Goal: Information Seeking & Learning: Check status

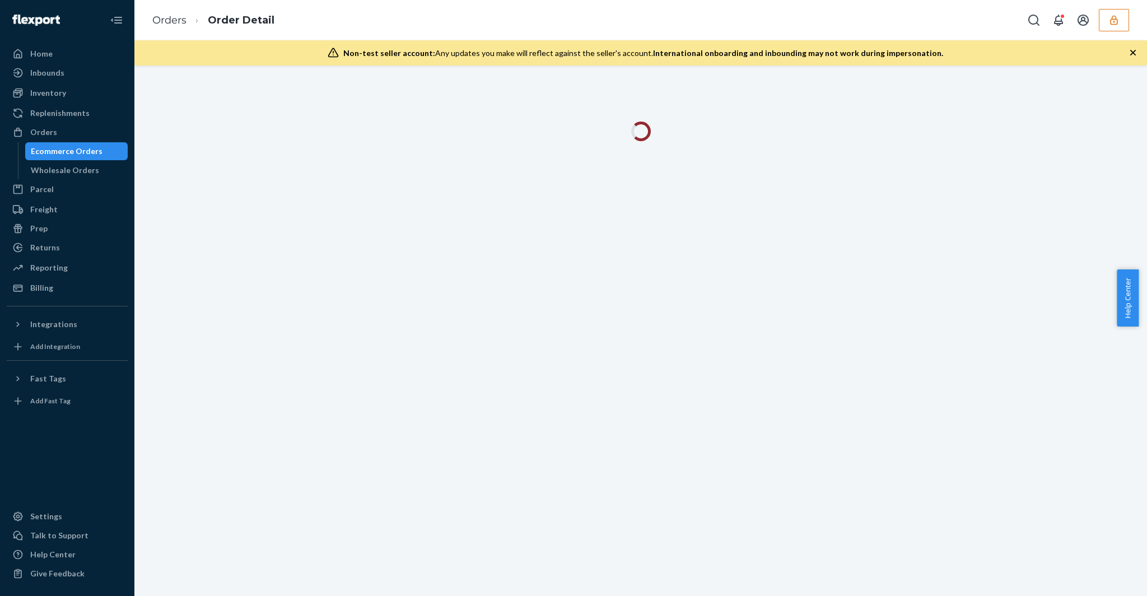
click at [1123, 11] on button "button" at bounding box center [1114, 20] width 30 height 22
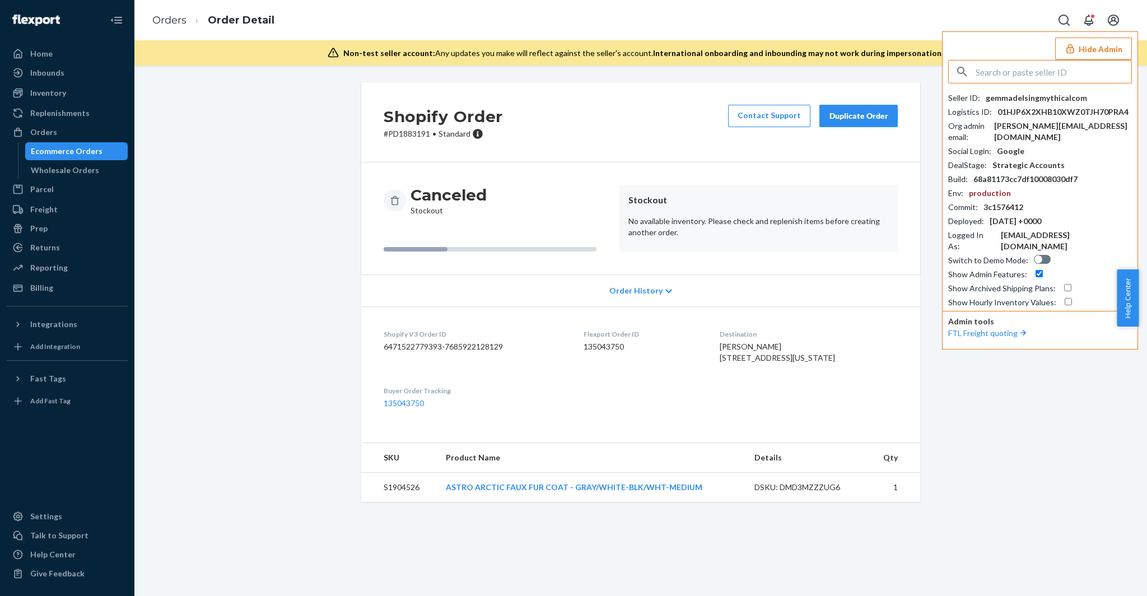
click at [1014, 72] on input "text" at bounding box center [1054, 71] width 156 height 22
paste input "austindollskillcom"
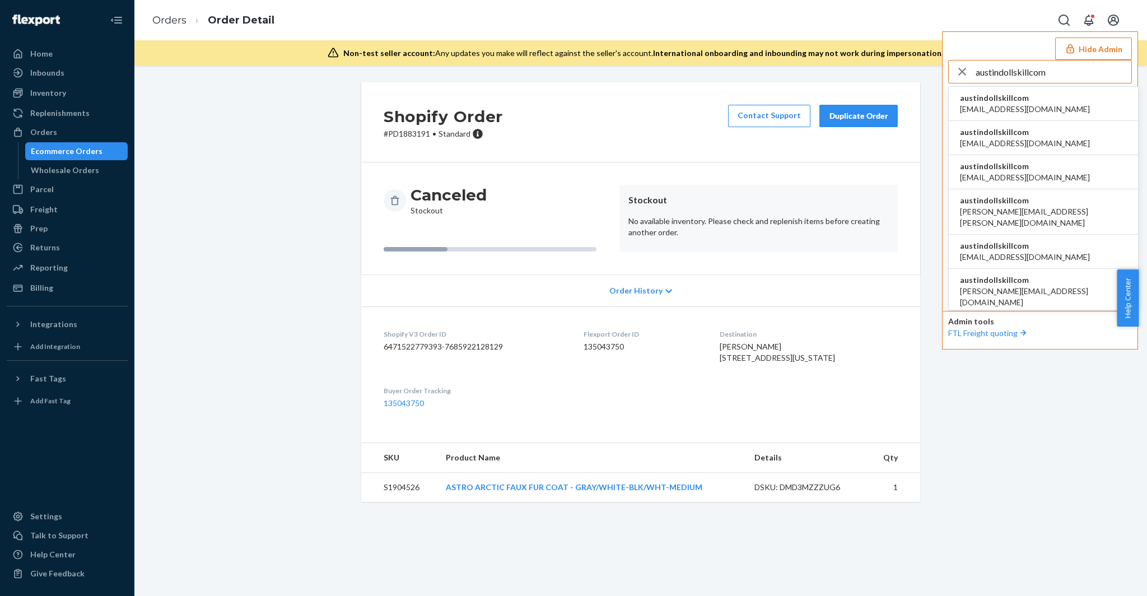
type input "austindollskillcom"
click at [1007, 104] on span "alyssa@dollskill.com" at bounding box center [1025, 109] width 130 height 11
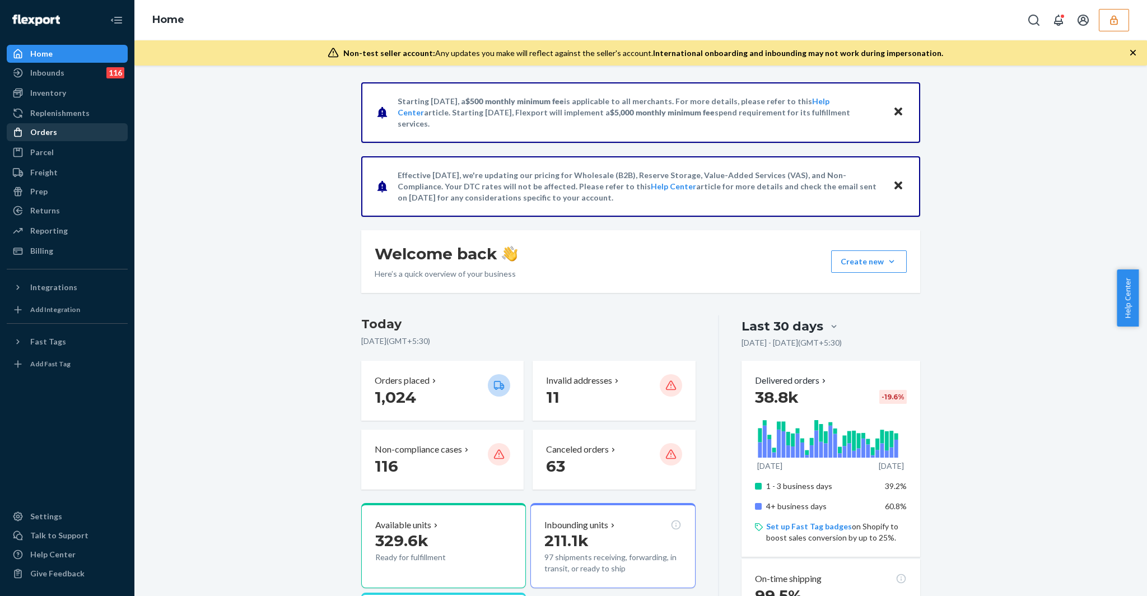
click at [69, 126] on div "Orders" at bounding box center [67, 132] width 119 height 16
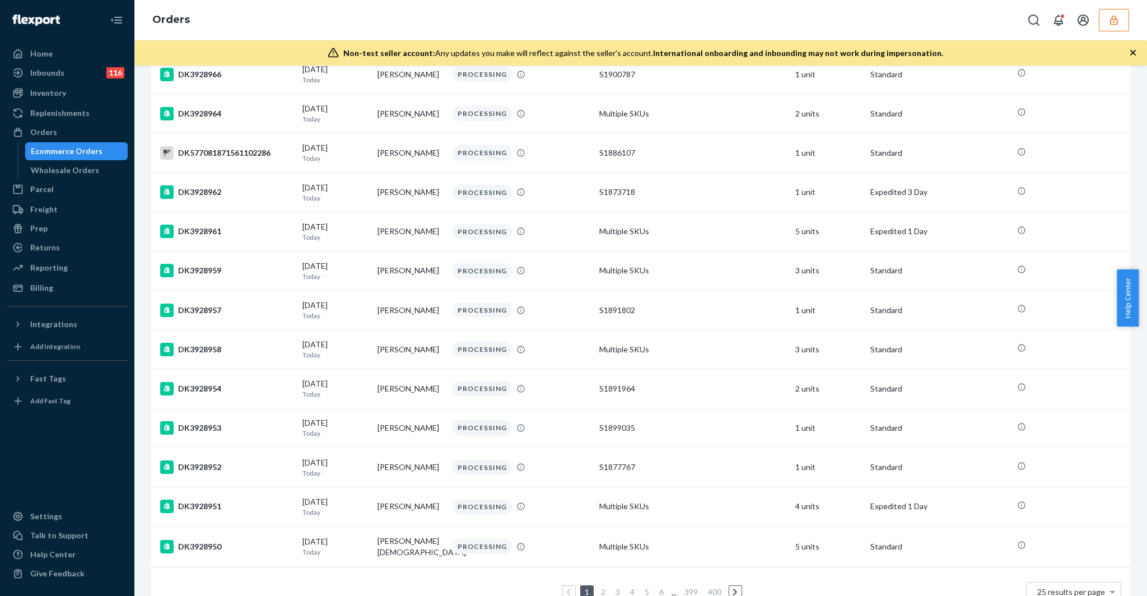
scroll to position [636, 0]
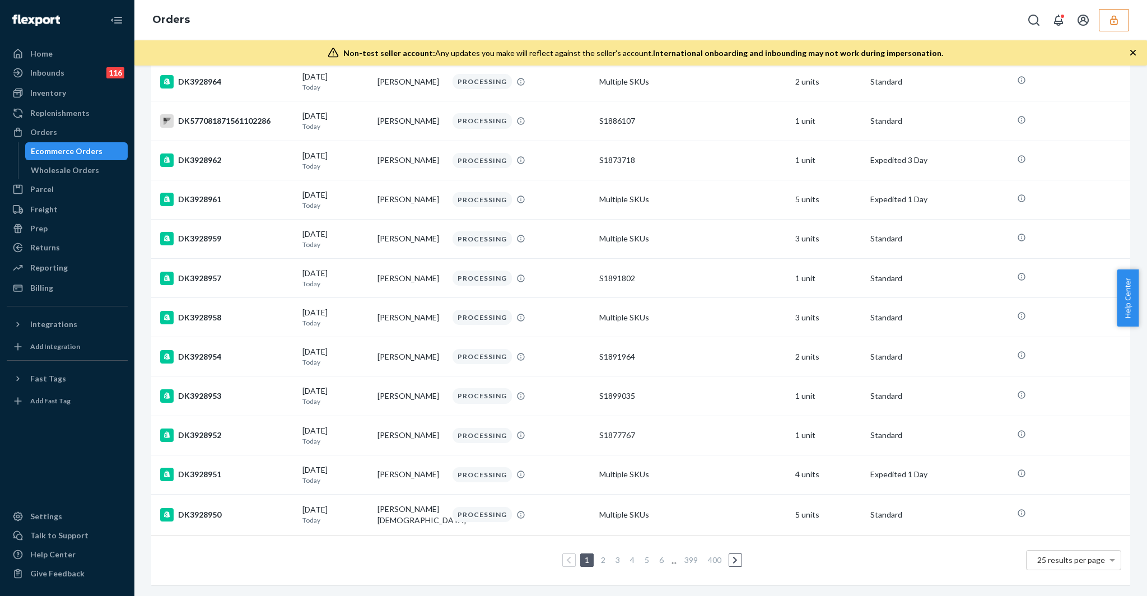
click at [614, 555] on link "3" at bounding box center [617, 560] width 9 height 10
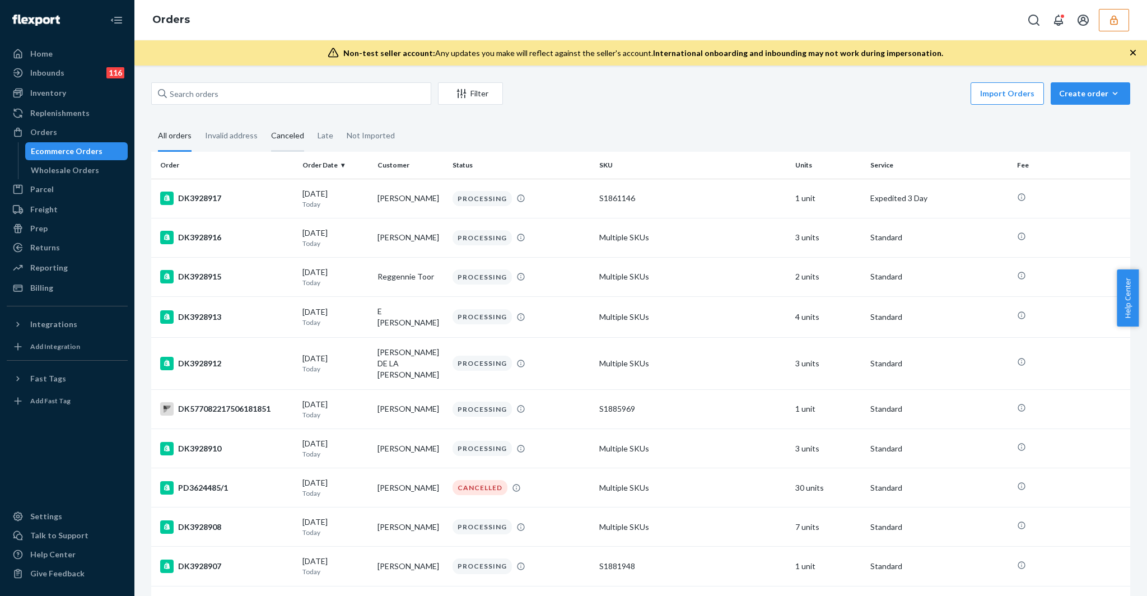
click at [276, 139] on div "Canceled" at bounding box center [287, 136] width 33 height 31
click at [264, 121] on input "Canceled" at bounding box center [264, 121] width 0 height 0
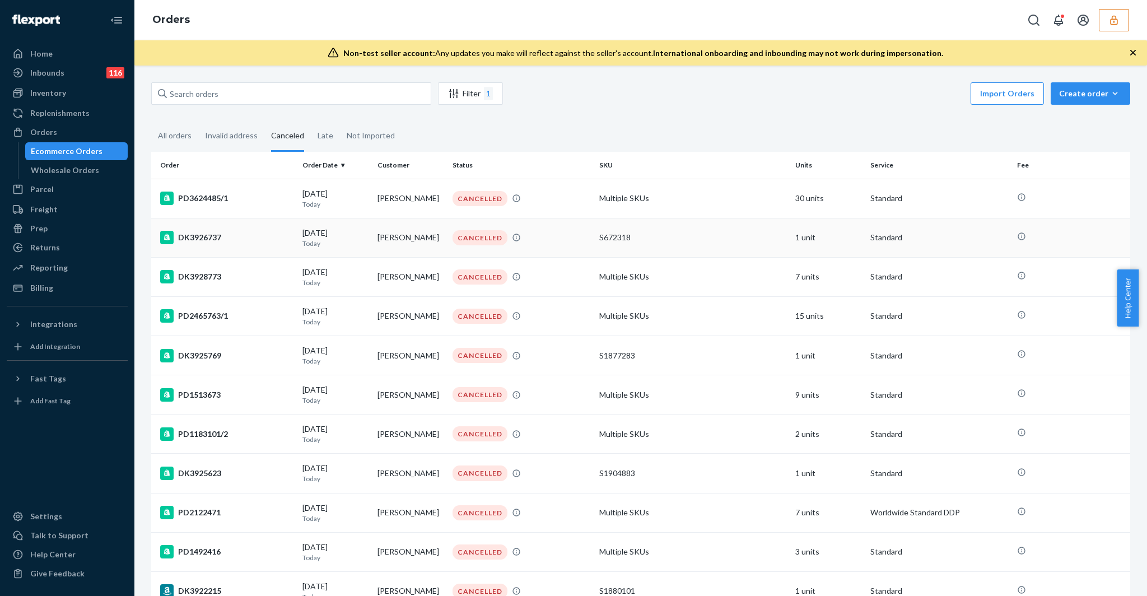
click at [254, 232] on div "DK3926737" at bounding box center [226, 237] width 133 height 13
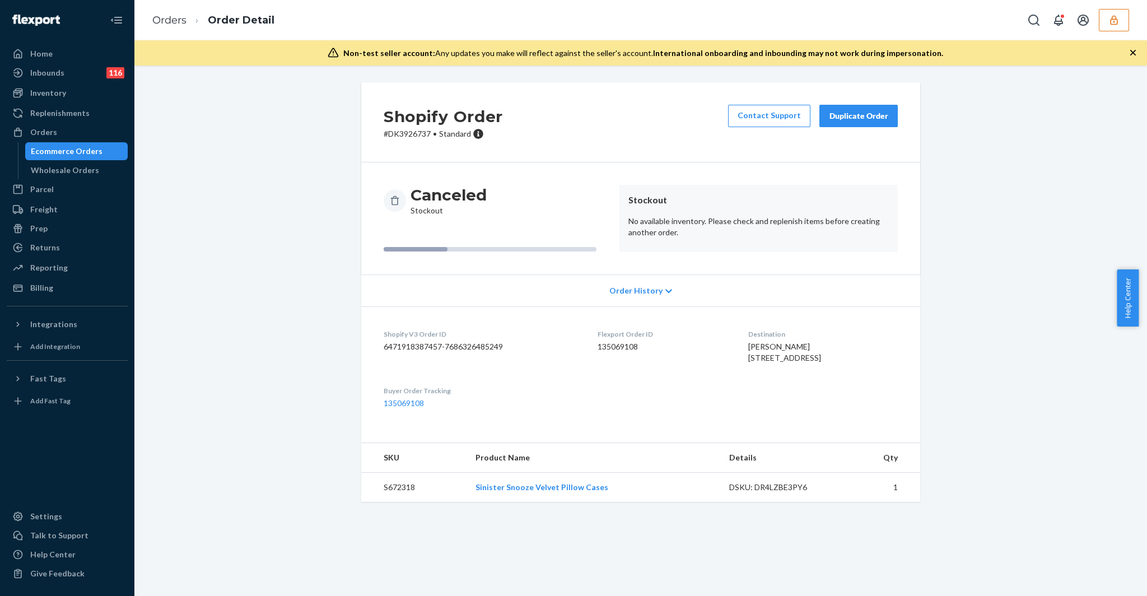
click at [397, 134] on p "# DK3926737 • Standard" at bounding box center [443, 133] width 119 height 11
click at [1128, 21] on button "button" at bounding box center [1114, 20] width 30 height 22
click at [785, 493] on div "DSKU: DMD3MZZZUG6" at bounding box center [807, 487] width 105 height 11
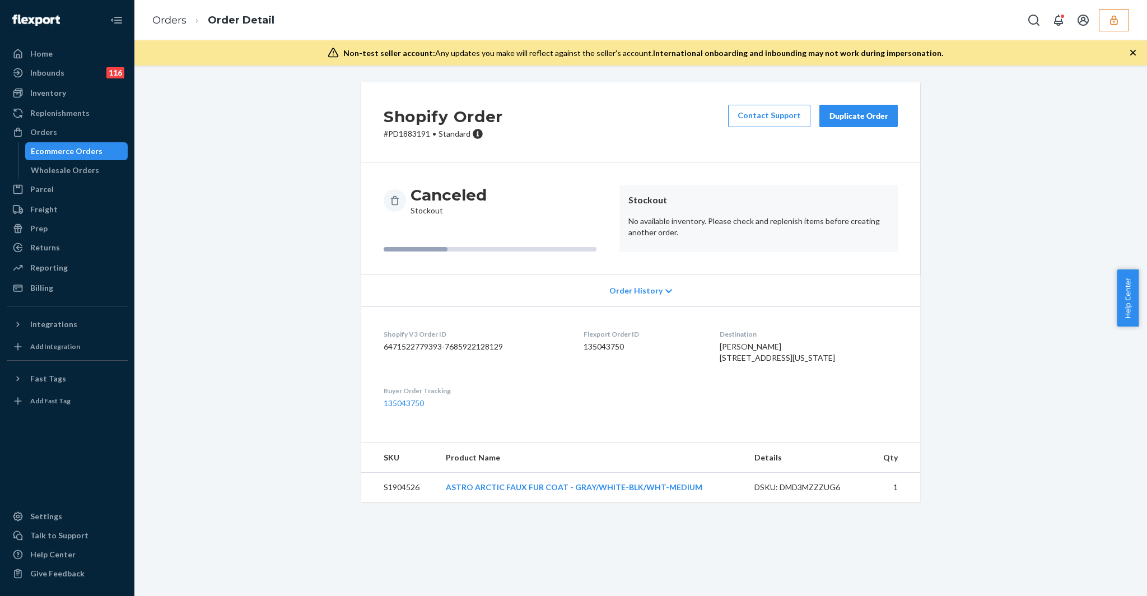
click at [411, 133] on p "# PD1883191 • Standard" at bounding box center [443, 133] width 119 height 11
drag, startPoint x: 383, startPoint y: 133, endPoint x: 425, endPoint y: 136, distance: 41.5
click at [425, 136] on p "# PD1883191 • Standard" at bounding box center [443, 133] width 119 height 11
click at [99, 150] on div "Ecommerce Orders" at bounding box center [76, 151] width 101 height 16
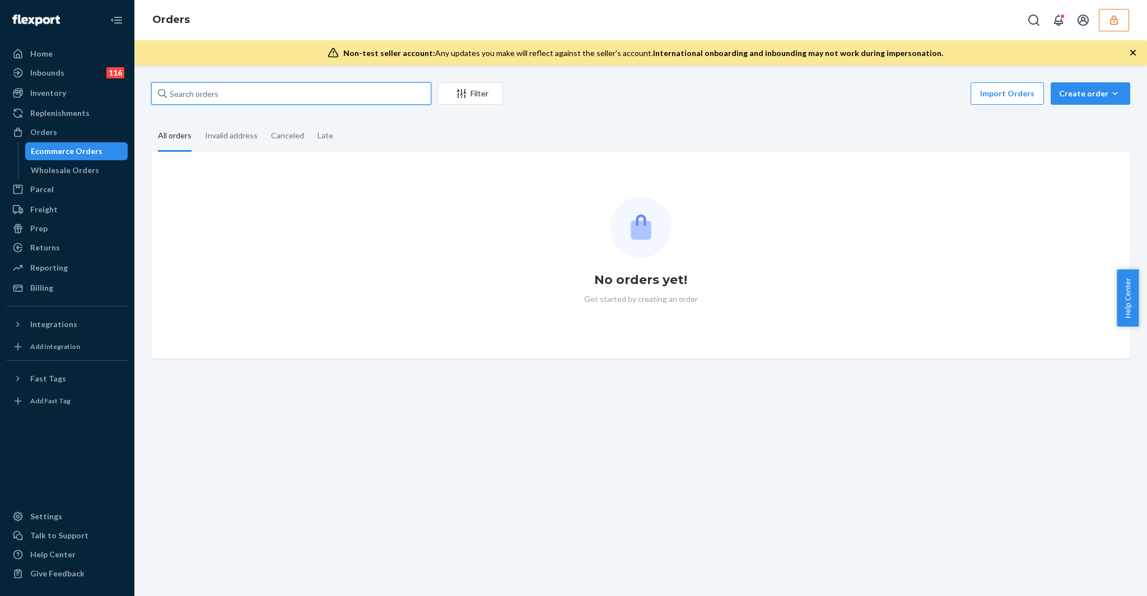
click at [221, 100] on input "text" at bounding box center [291, 93] width 280 height 22
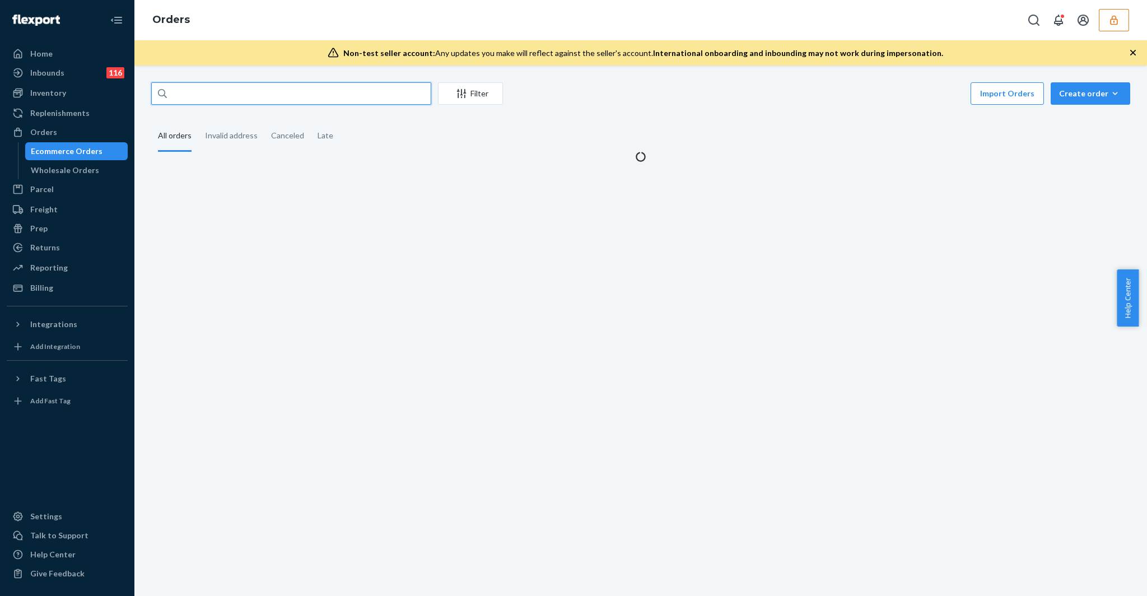
type input "b"
paste input "austindollskillcom"
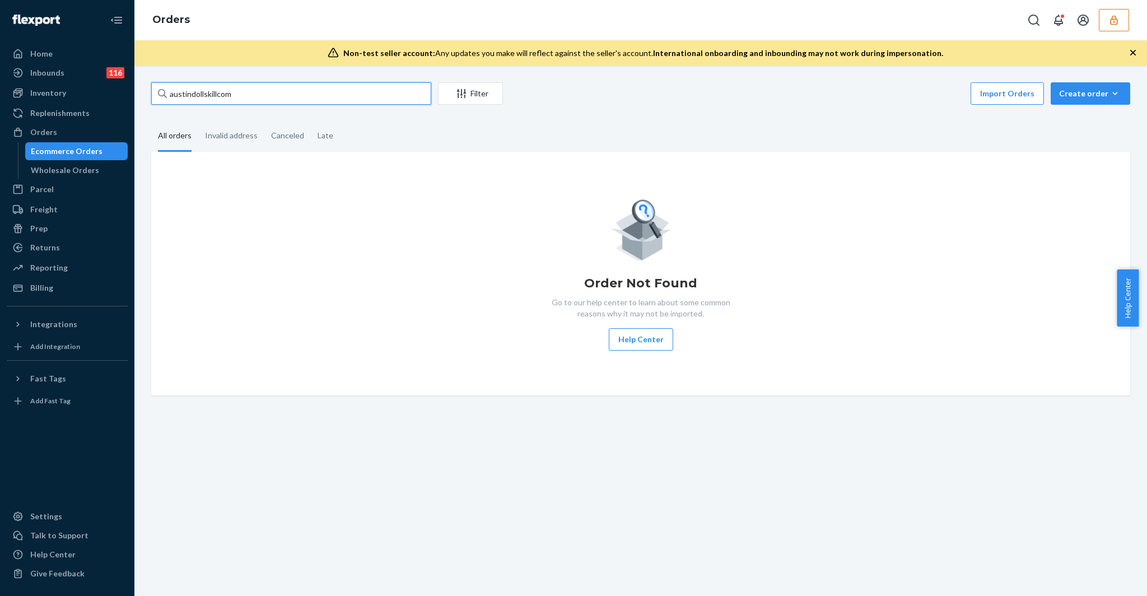
click at [239, 94] on input "austindollskillcom" at bounding box center [291, 93] width 280 height 22
click at [162, 100] on div at bounding box center [162, 93] width 9 height 22
click at [162, 100] on input "austindollskillcom" at bounding box center [291, 93] width 280 height 22
click at [211, 91] on input "austindollskillcom" at bounding box center [291, 93] width 280 height 22
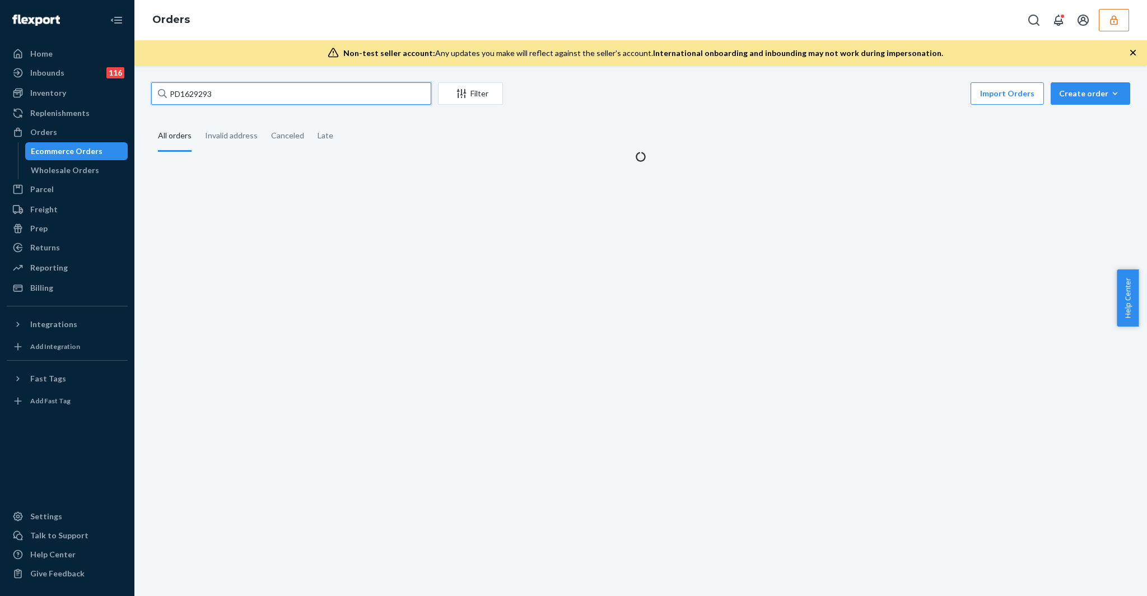
type input "PD1629293"
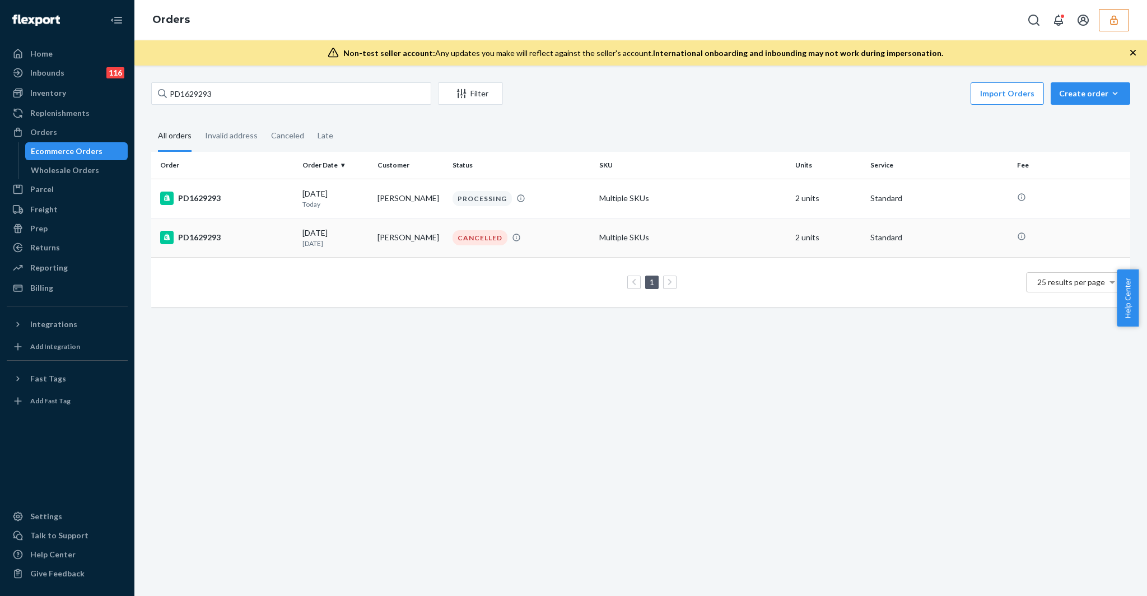
click at [252, 231] on div "PD1629293" at bounding box center [226, 237] width 133 height 13
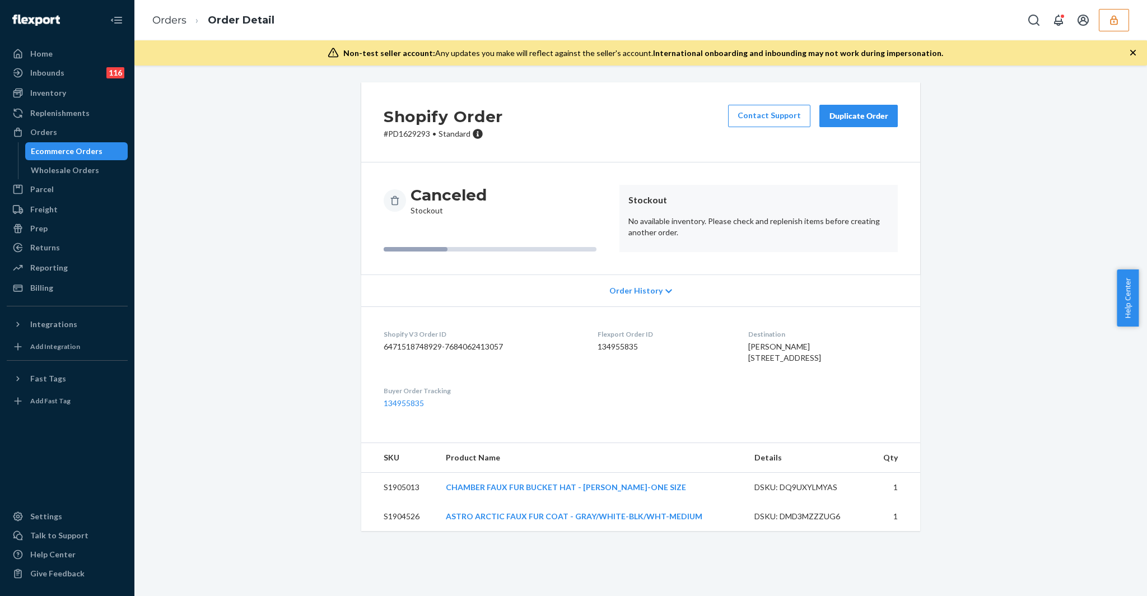
click at [809, 493] on div "DSKU: DQ9UXYLMYAS" at bounding box center [807, 487] width 105 height 11
click at [811, 493] on div "DSKU: DQ9UXYLMYAS" at bounding box center [807, 487] width 105 height 11
click at [797, 522] on div "DSKU: DMD3MZZZUG6" at bounding box center [807, 516] width 105 height 11
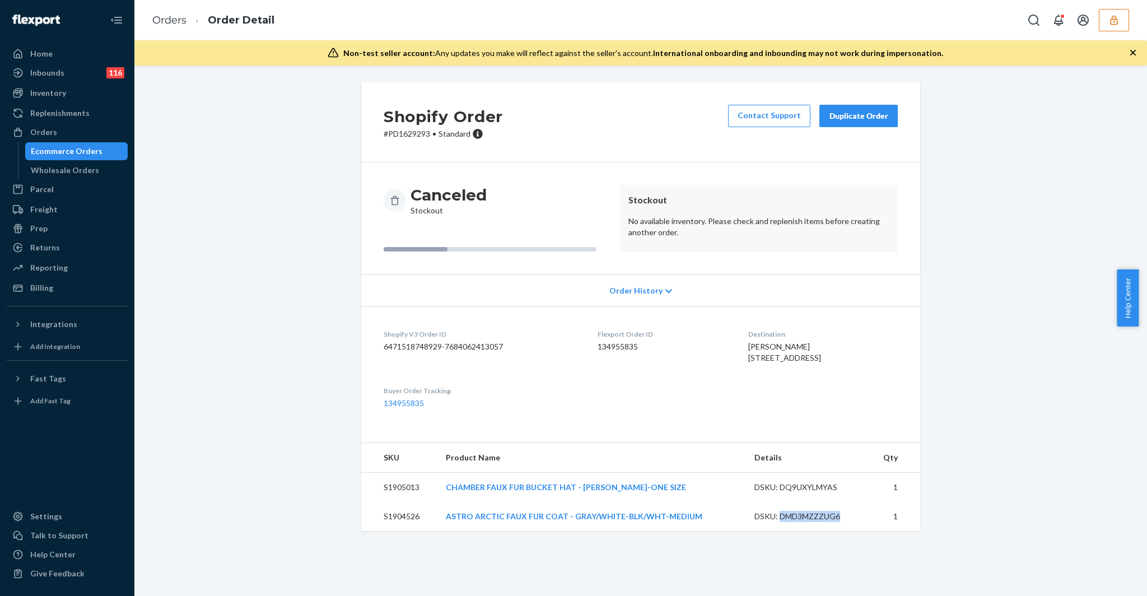
click at [797, 522] on div "DSKU: DMD3MZZZUG6" at bounding box center [807, 516] width 105 height 11
copy div "DMD3MZZZUG6"
click at [759, 354] on span "Ruth Antonorsi 6652 Avenida La Reina La Jolla, CA 92037-6220 US" at bounding box center [784, 352] width 73 height 21
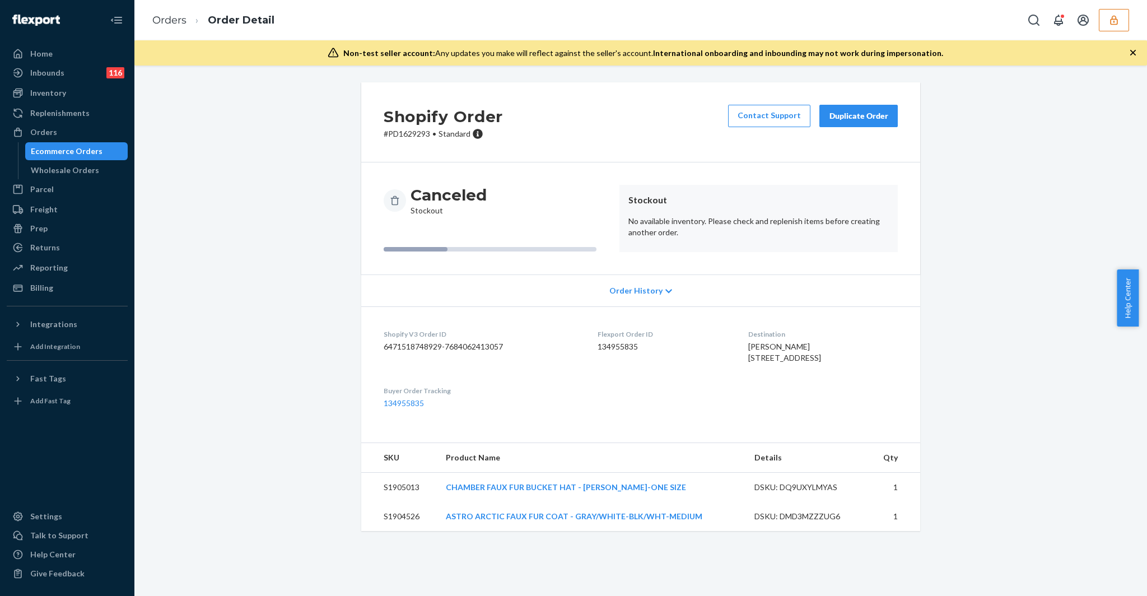
click at [753, 350] on span "Ruth Antonorsi 6652 Avenida La Reina La Jolla, CA 92037-6220 US" at bounding box center [784, 352] width 73 height 21
click at [794, 522] on div "DSKU: DMD3MZZZUG6" at bounding box center [807, 516] width 105 height 11
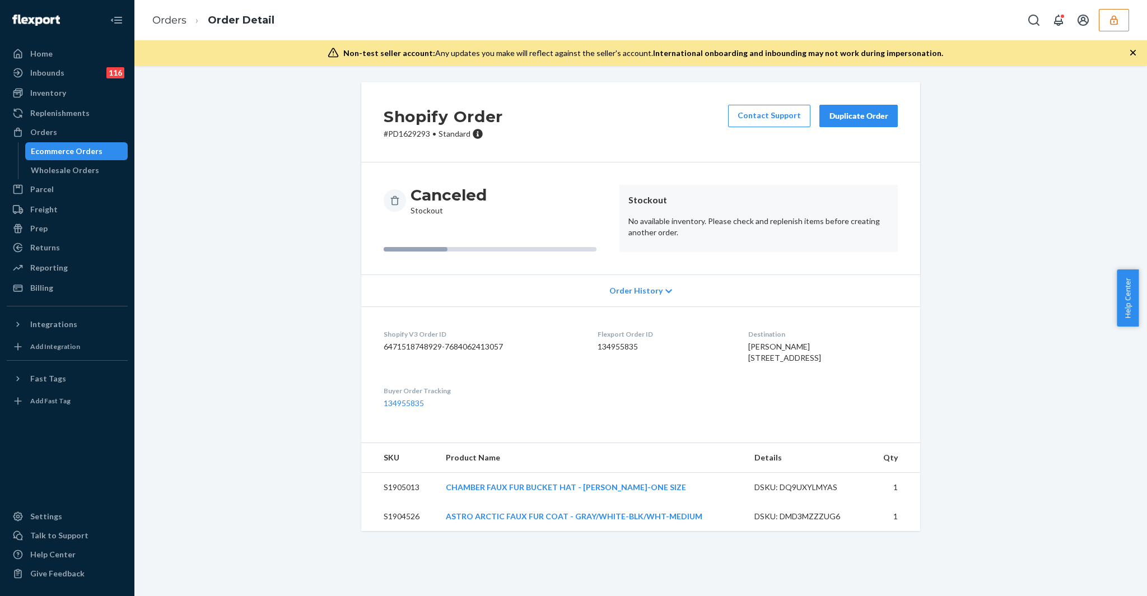
click at [701, 431] on dl "Shopify V3 Order ID 6471518748929-7684062413057 Flexport Order ID 134955835 Des…" at bounding box center [640, 368] width 559 height 125
click at [288, 115] on div "Shopify Order # PD1629293 • Standard Contact Support Duplicate Order Canceled S…" at bounding box center [641, 313] width 996 height 462
drag, startPoint x: 380, startPoint y: 137, endPoint x: 427, endPoint y: 134, distance: 47.7
click at [427, 134] on p "# PD1629293 • Standard" at bounding box center [443, 133] width 119 height 11
copy p "# PD1629293"
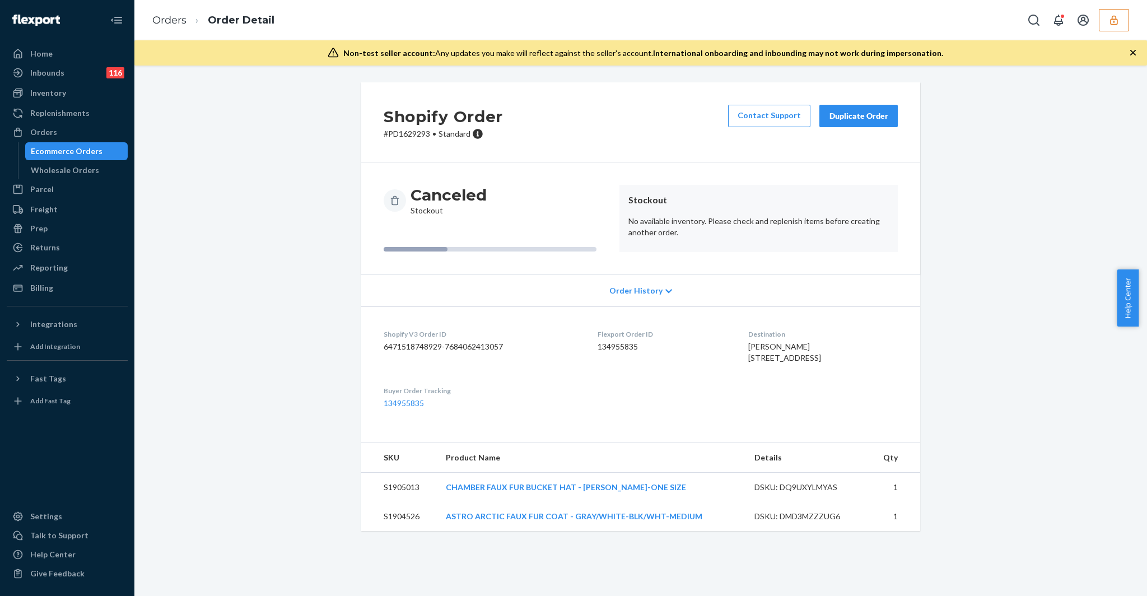
click at [807, 522] on div "DSKU: DMD3MZZZUG6" at bounding box center [807, 516] width 105 height 11
click at [808, 531] on td "DSKU: DMD3MZZZUG6" at bounding box center [807, 516] width 123 height 29
click at [808, 522] on div "DSKU: DMD3MZZZUG6" at bounding box center [807, 516] width 105 height 11
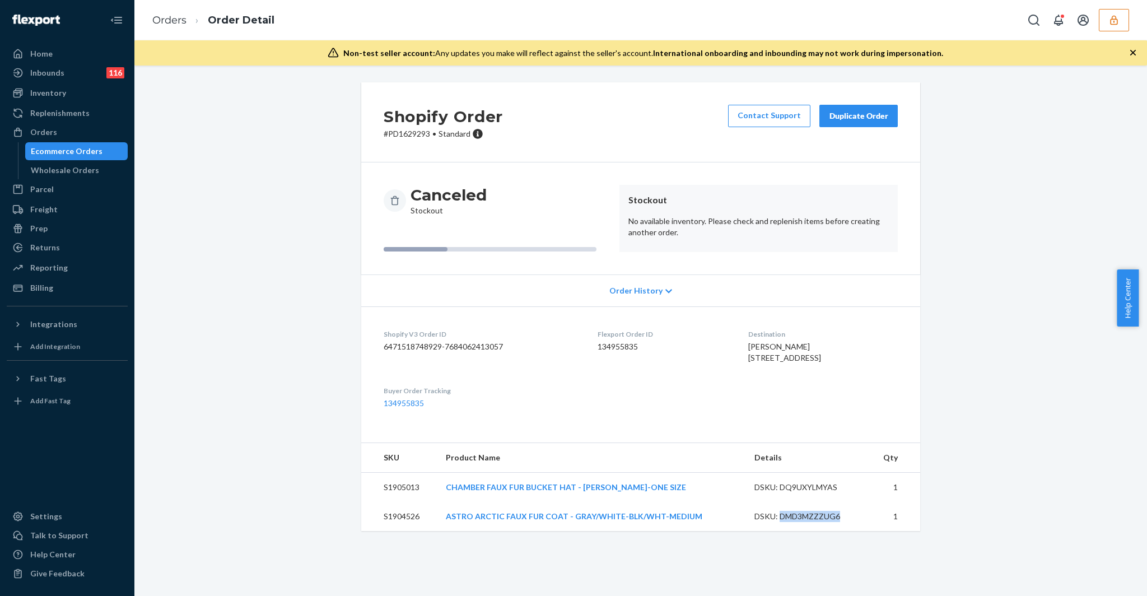
copy div "DMD3MZZZUG6"
click at [907, 419] on dl "Shopify V3 Order ID 6471518748929-7684062413057 Flexport Order ID 134955835 Des…" at bounding box center [640, 368] width 559 height 125
click at [81, 155] on div "Ecommerce Orders" at bounding box center [67, 151] width 72 height 11
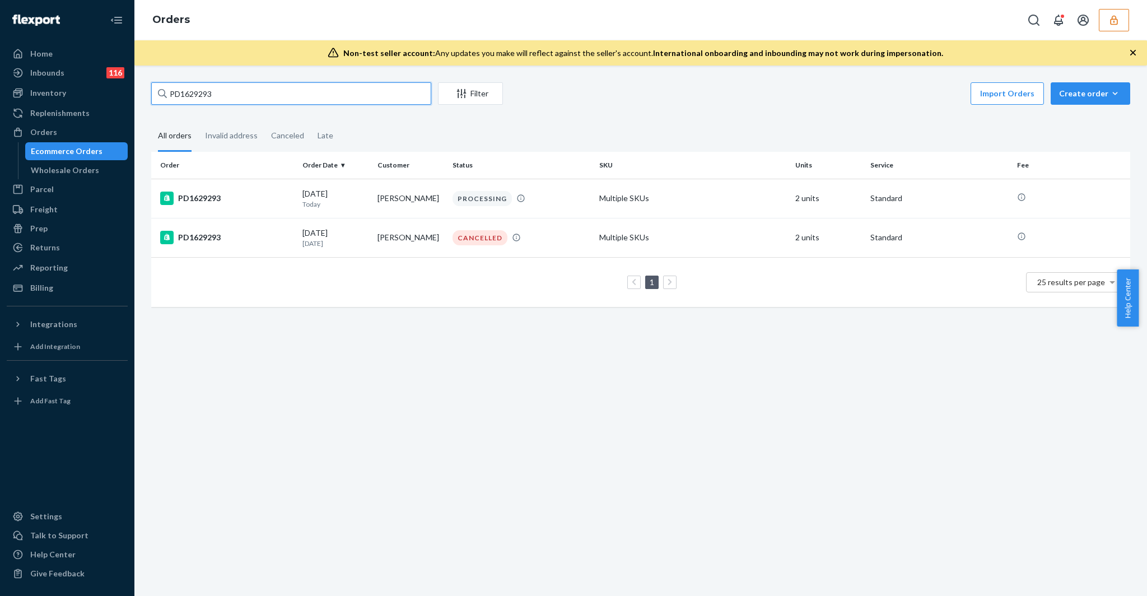
click at [244, 94] on input "PD1629293" at bounding box center [291, 93] width 280 height 22
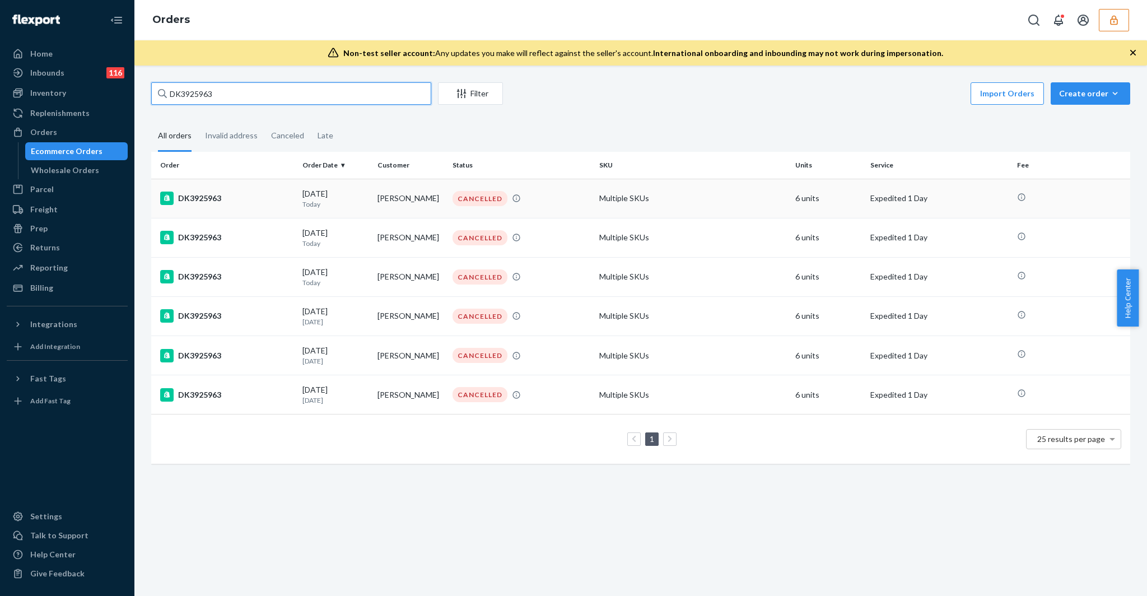
type input "DK3925963"
click at [262, 210] on td "DK3925963" at bounding box center [224, 198] width 147 height 39
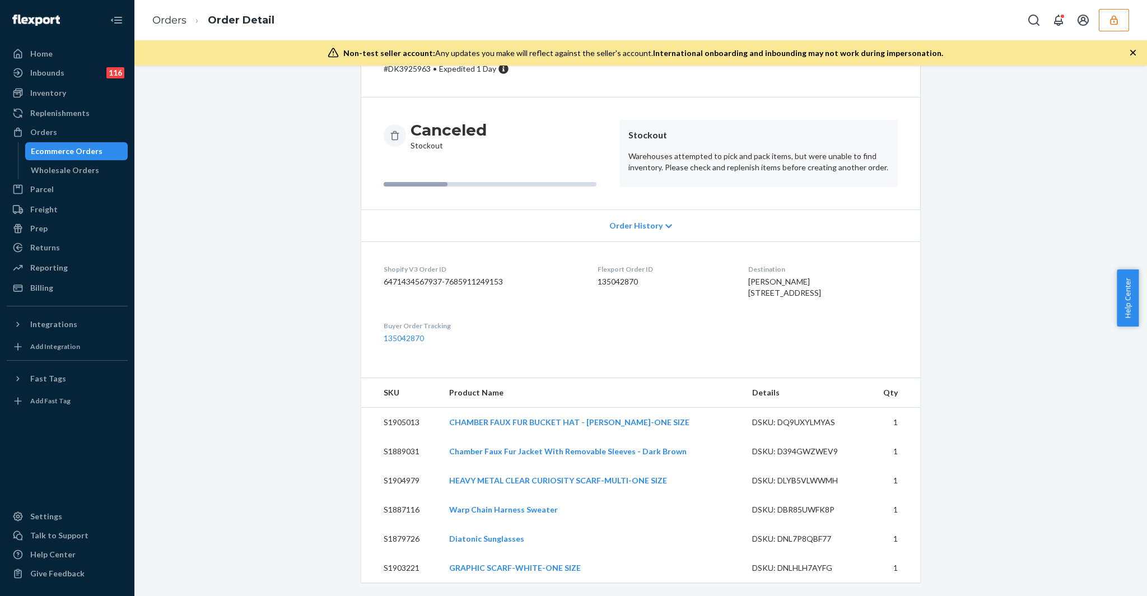
scroll to position [99, 0]
click at [725, 151] on p "Warehouses attempted to pick and pack items, but were unable to find inventory.…" at bounding box center [759, 162] width 260 height 22
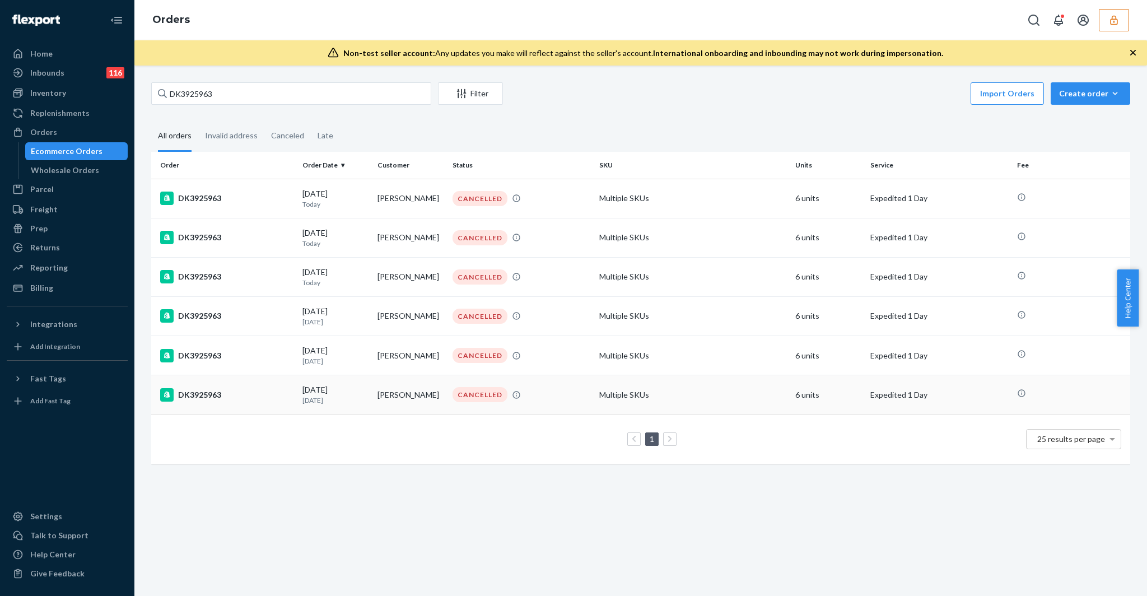
click at [296, 390] on td "DK3925963" at bounding box center [224, 394] width 147 height 39
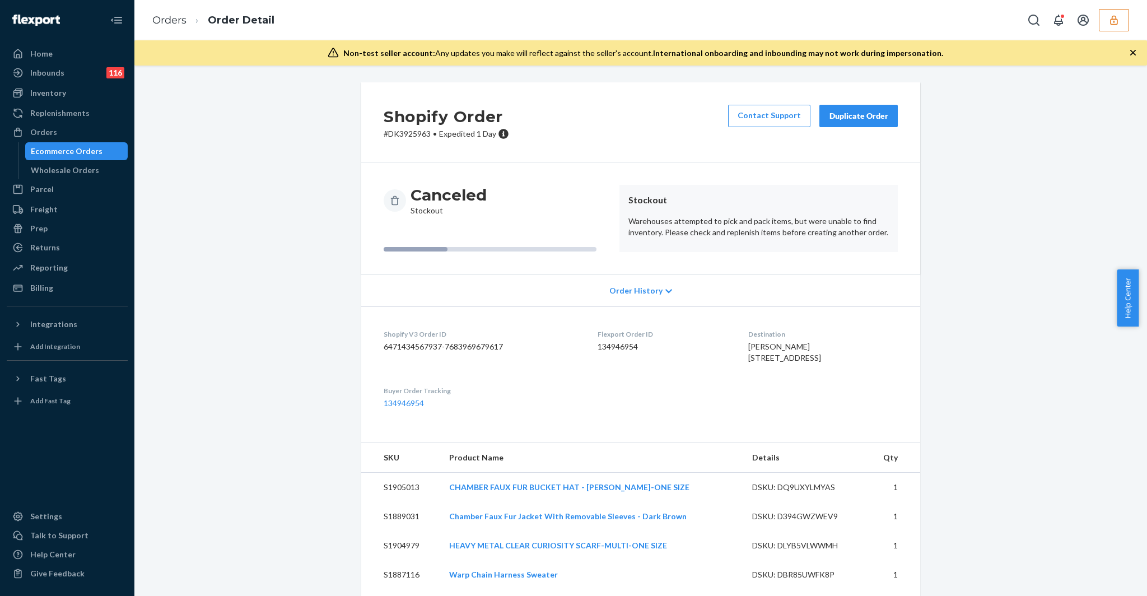
scroll to position [99, 0]
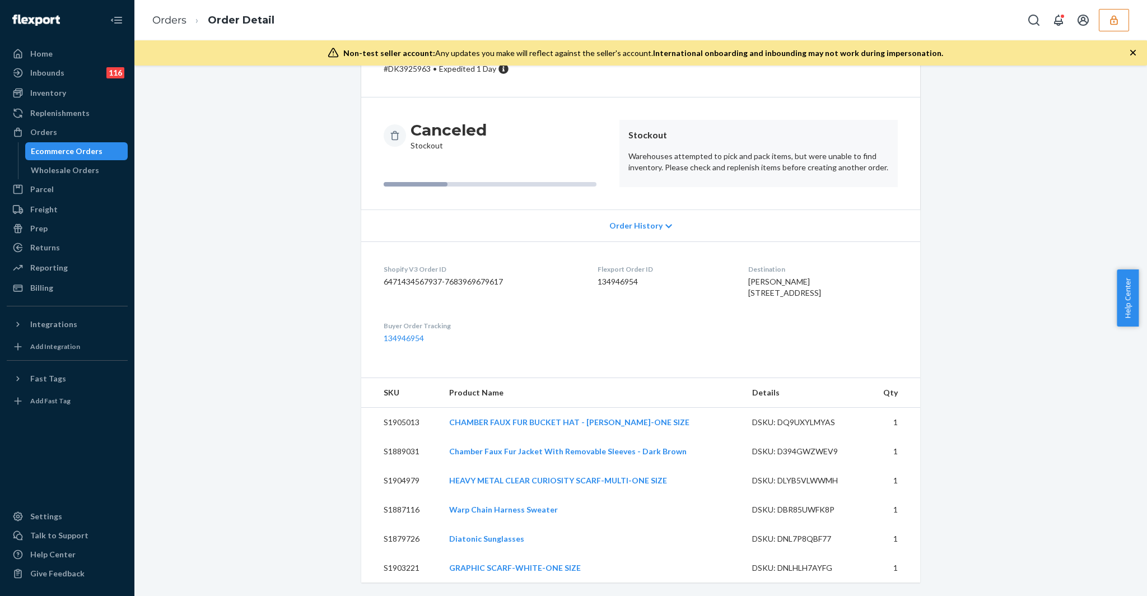
click at [601, 276] on dd "134946954" at bounding box center [664, 281] width 132 height 11
copy dd "134946954"
click at [598, 276] on dd "134946954" at bounding box center [664, 281] width 132 height 11
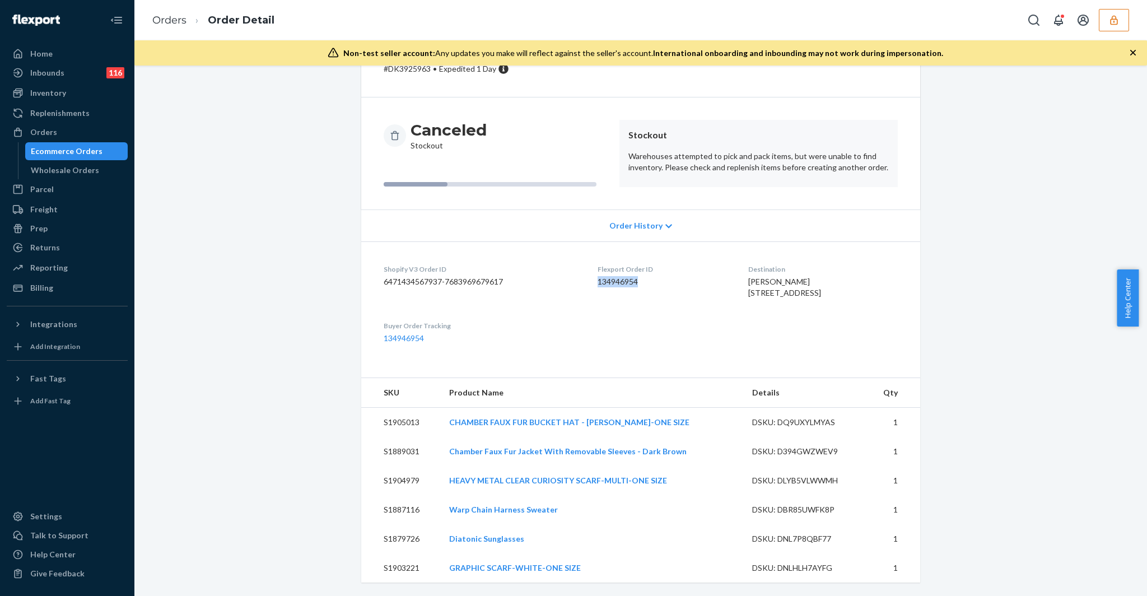
copy dd "134946954"
click at [808, 418] on div "DSKU: DQ9UXYLMYAS" at bounding box center [804, 422] width 105 height 11
click at [807, 447] on div "DSKU: D394GWZWEV9" at bounding box center [804, 451] width 105 height 11
click at [807, 448] on div "DSKU: D394GWZWEV9" at bounding box center [804, 451] width 105 height 11
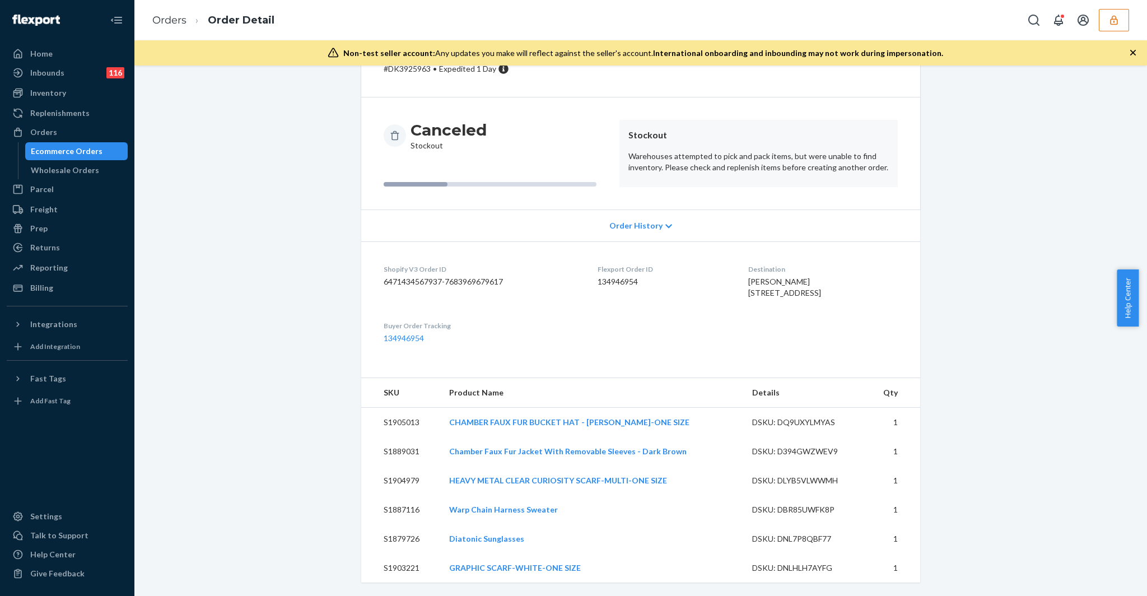
click at [796, 478] on div "DSKU: DLYB5VLWWMH" at bounding box center [804, 480] width 105 height 11
click at [796, 479] on div "DSKU: DLYB5VLWWMH" at bounding box center [804, 480] width 105 height 11
copy div "DLYB5VLWWMH"
click at [802, 508] on div "DSKU: DBR85UWFK8P" at bounding box center [804, 509] width 105 height 11
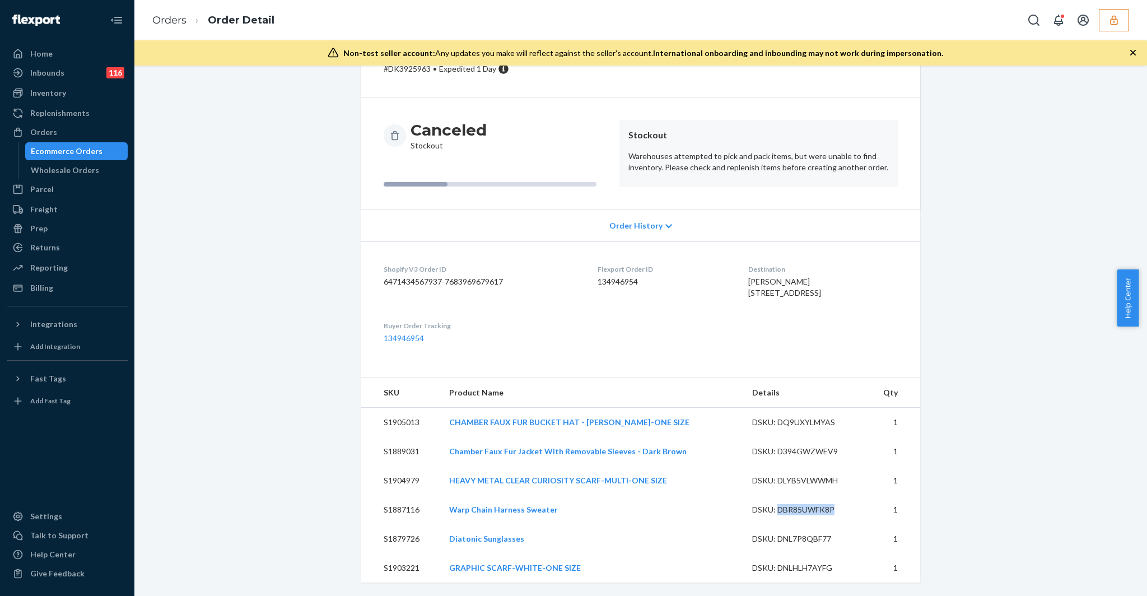
copy div "DBR85UWFK8P"
click at [807, 533] on div "DSKU: DNL7P8QBF77" at bounding box center [804, 538] width 105 height 11
click at [806, 537] on div "DSKU: DNL7P8QBF77" at bounding box center [804, 538] width 105 height 11
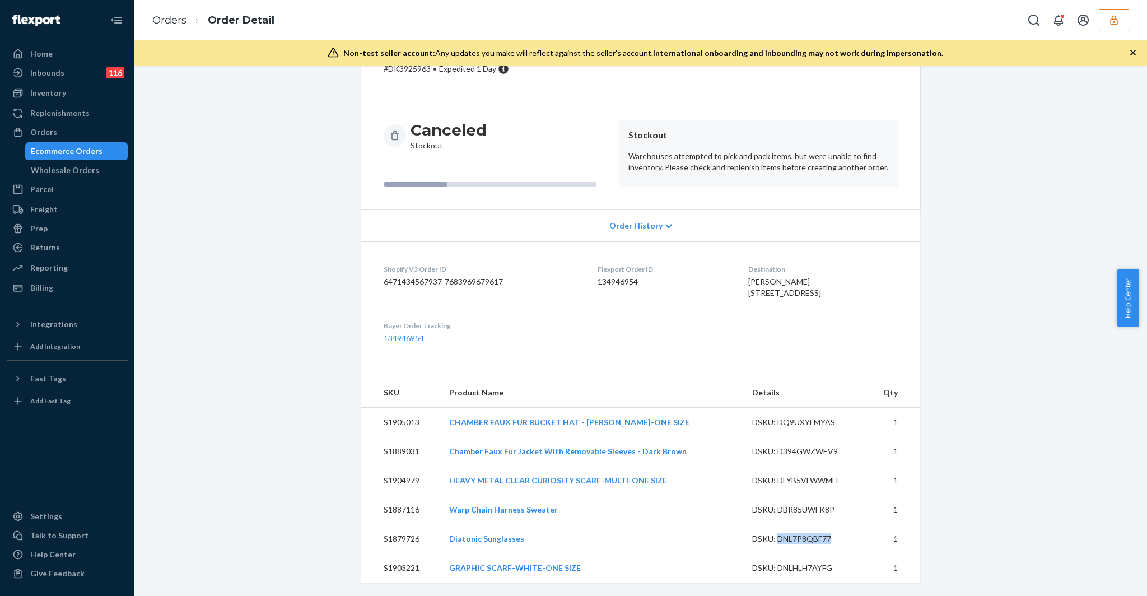
copy div "DNL7P8QBF77"
click at [801, 569] on div "DSKU: DNLHLH7AYFG" at bounding box center [804, 567] width 105 height 11
copy div "DNLHLH7AYFG"
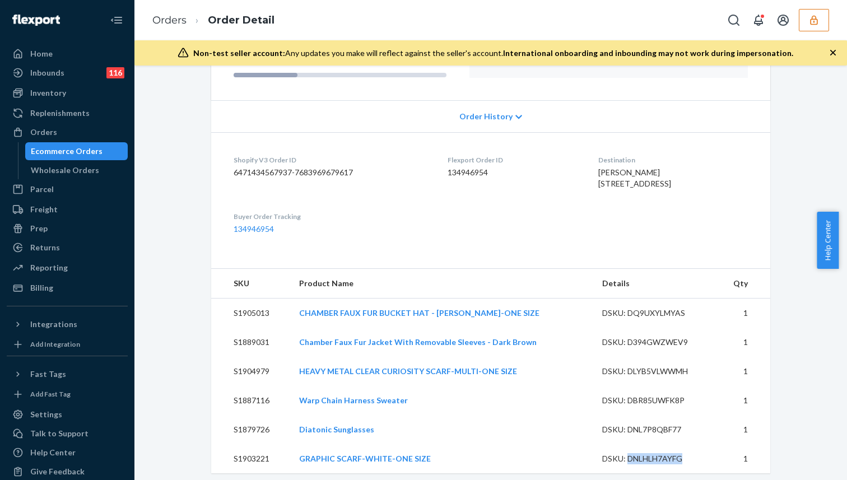
scroll to position [196, 0]
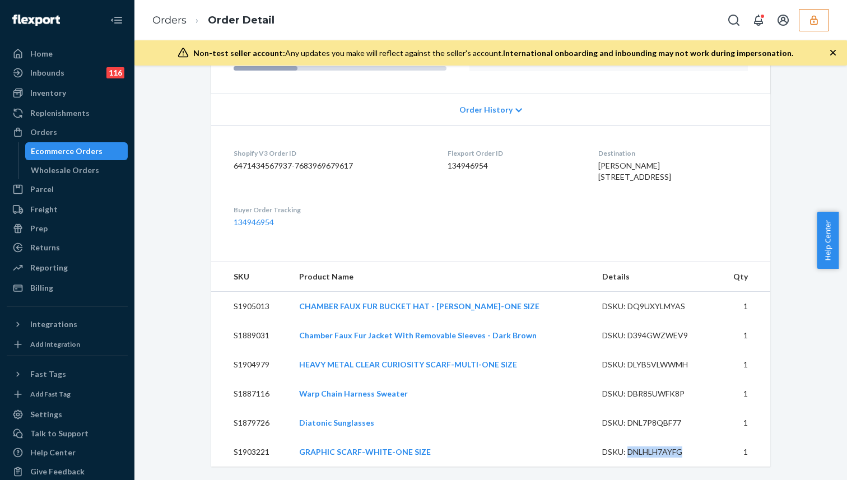
click at [657, 312] on div "DSKU: DQ9UXYLMYAS" at bounding box center [654, 306] width 105 height 11
copy div "DQ9UXYLMYAS"
click at [644, 396] on div "DSKU: DBR85UWFK8P" at bounding box center [654, 393] width 105 height 11
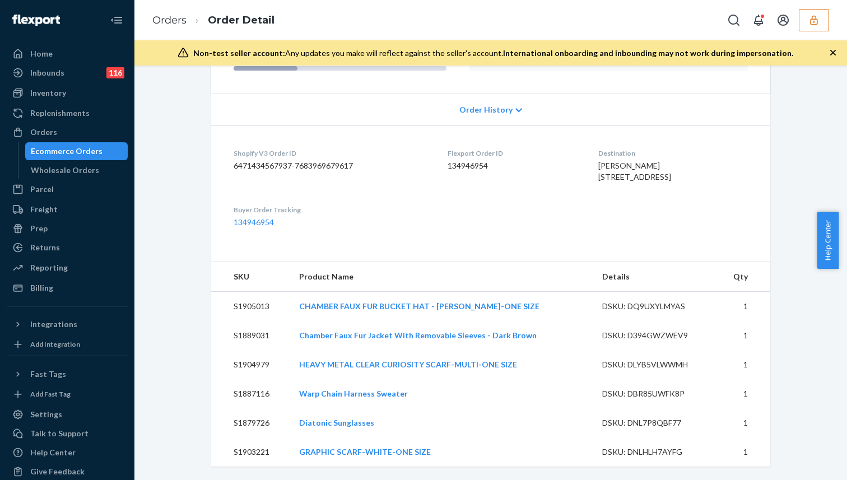
click at [644, 396] on div "DSKU: DBR85UWFK8P" at bounding box center [654, 393] width 105 height 11
click at [650, 420] on div "DSKU: DNL7P8QBF77" at bounding box center [654, 422] width 105 height 11
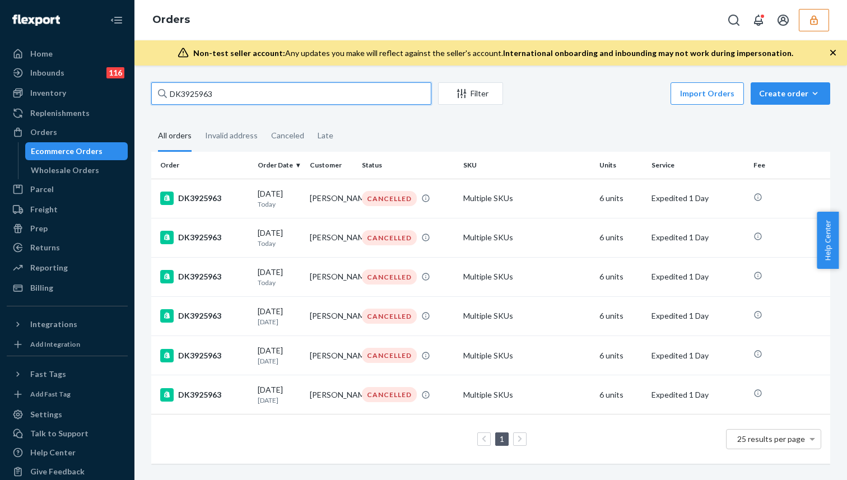
click at [255, 94] on input "DK3925963" at bounding box center [291, 93] width 280 height 22
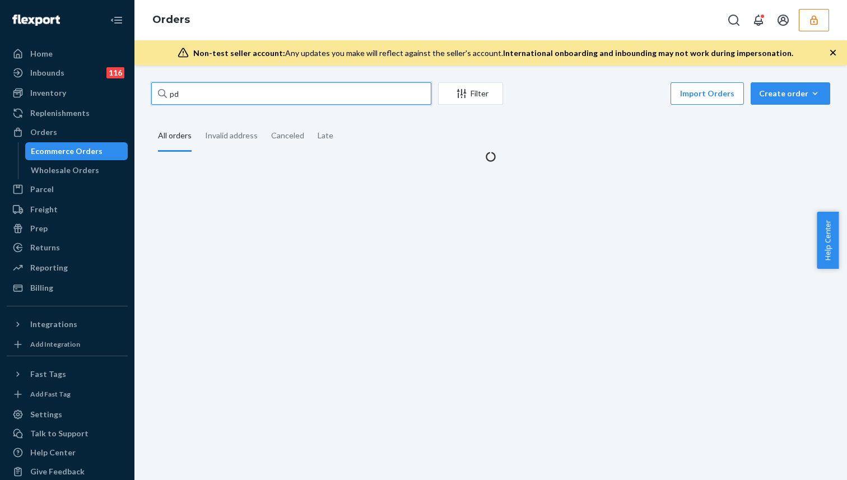
type input "p"
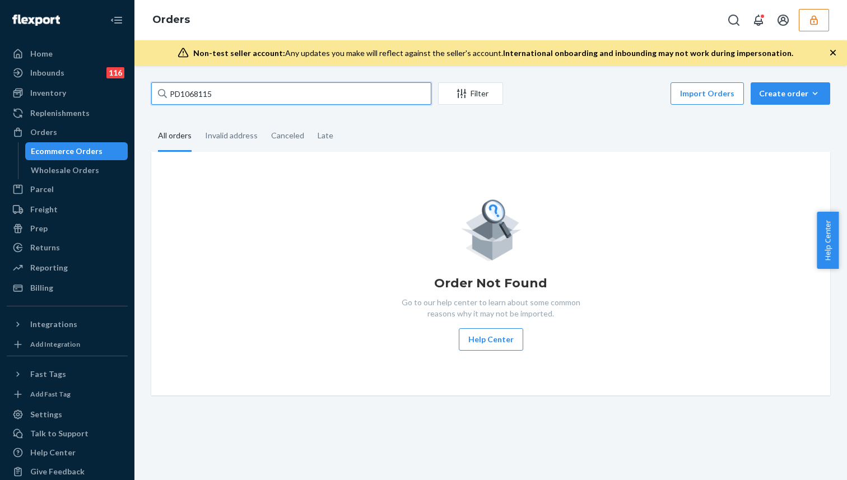
type input "PD1068115"
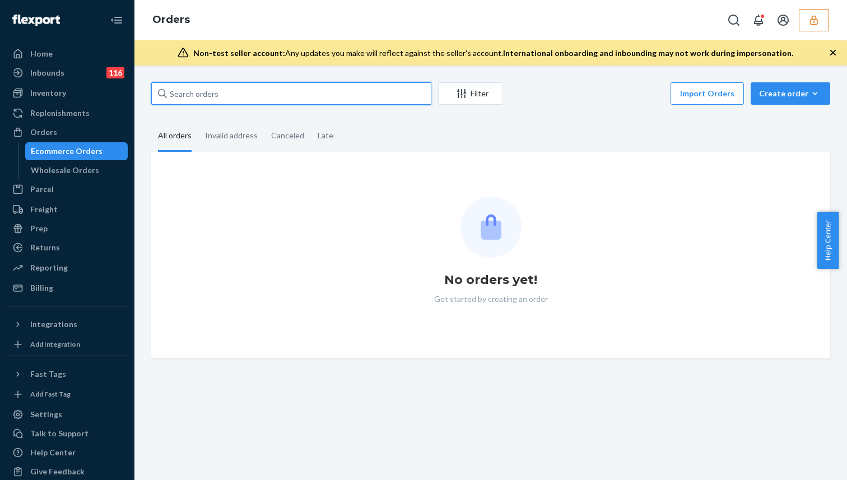
click at [278, 92] on input "text" at bounding box center [291, 93] width 280 height 22
paste input "PD1068115"
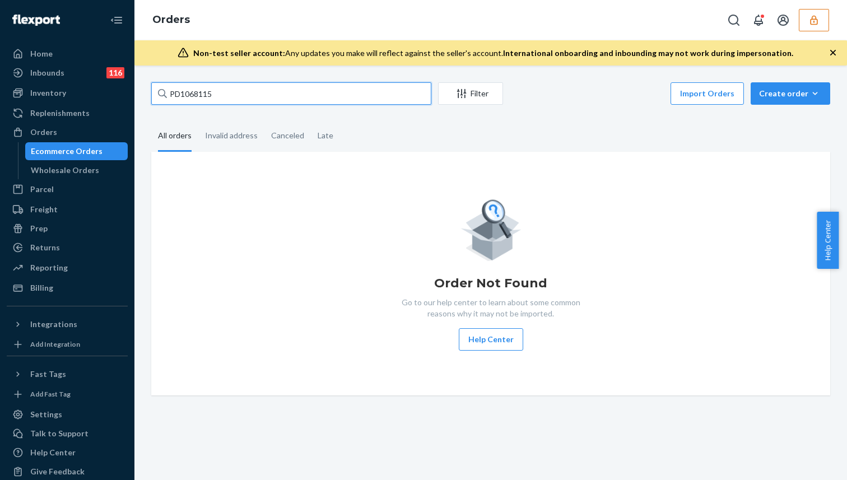
click at [170, 94] on input "PD1068115" at bounding box center [291, 93] width 280 height 22
type input "#PD1068115"
click at [236, 90] on input "#PD1068115" at bounding box center [291, 93] width 280 height 22
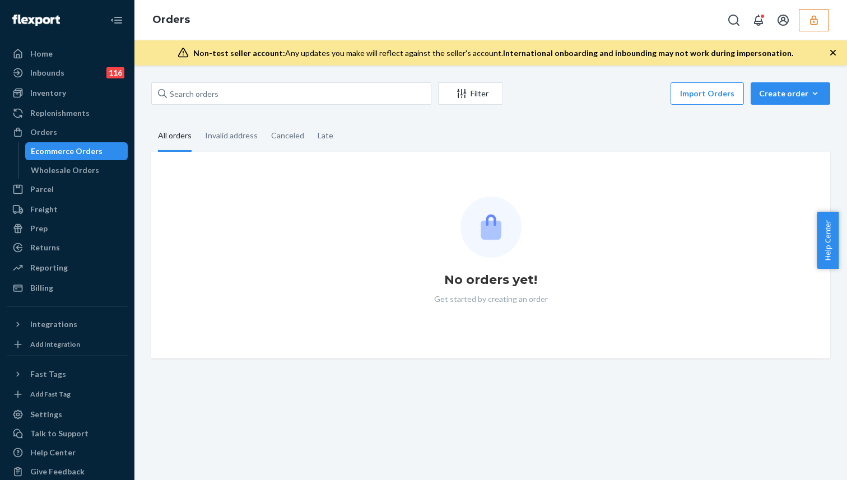
click at [812, 25] on icon "button" at bounding box center [813, 20] width 11 height 11
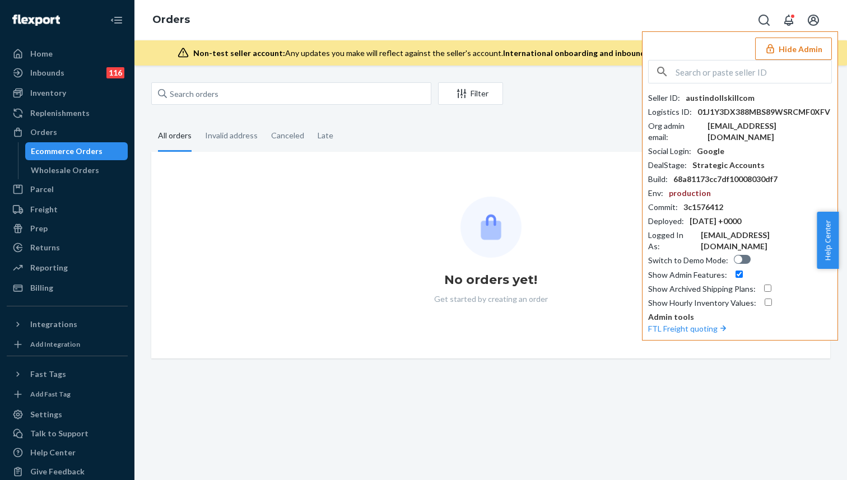
click at [661, 11] on div "Orders Hide Admin Seller ID : austindollskillcom Logistics ID : 01J1Y3DX388MBS8…" at bounding box center [490, 20] width 713 height 40
click at [184, 90] on input "text" at bounding box center [291, 93] width 280 height 22
paste input "#PD1068115"
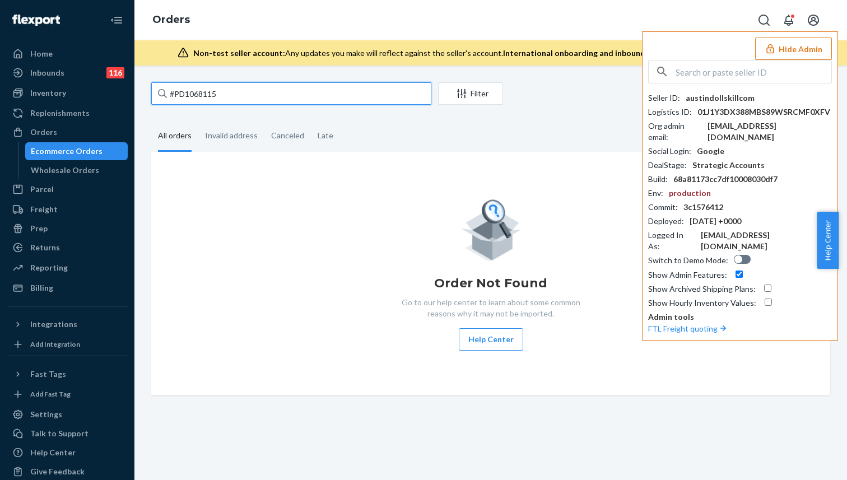
type input "#PD1068115"
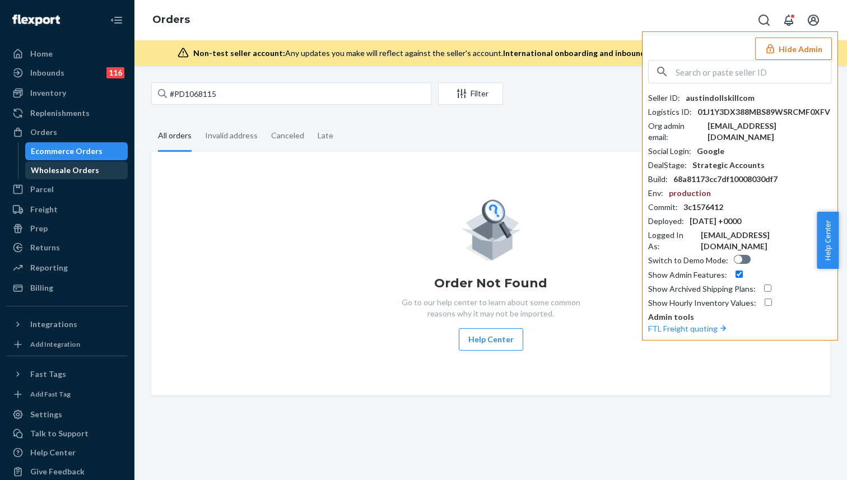
click at [56, 179] on link "Wholesale Orders" at bounding box center [76, 170] width 103 height 18
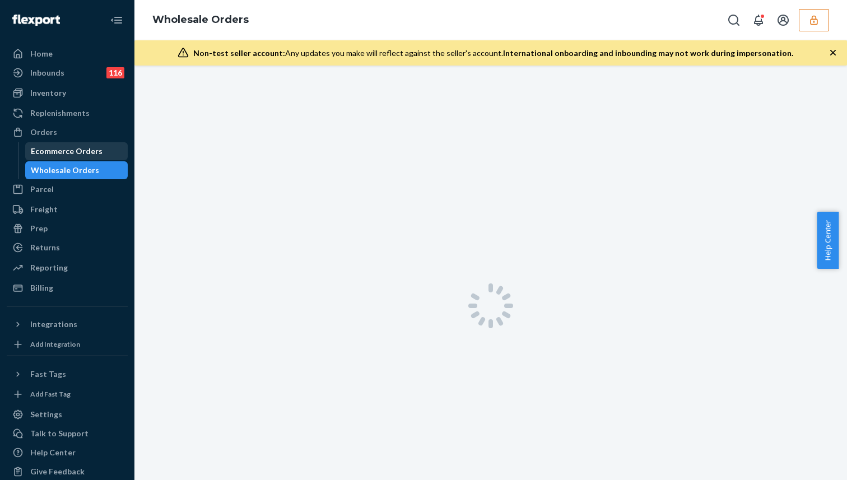
click at [75, 150] on div "Ecommerce Orders" at bounding box center [67, 151] width 72 height 11
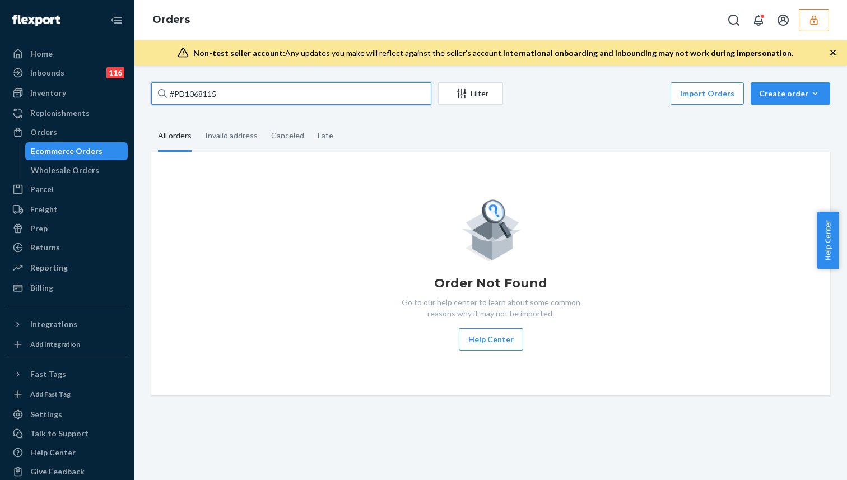
click at [214, 92] on input "#PD1068115" at bounding box center [291, 93] width 280 height 22
type input "#"
type input "p"
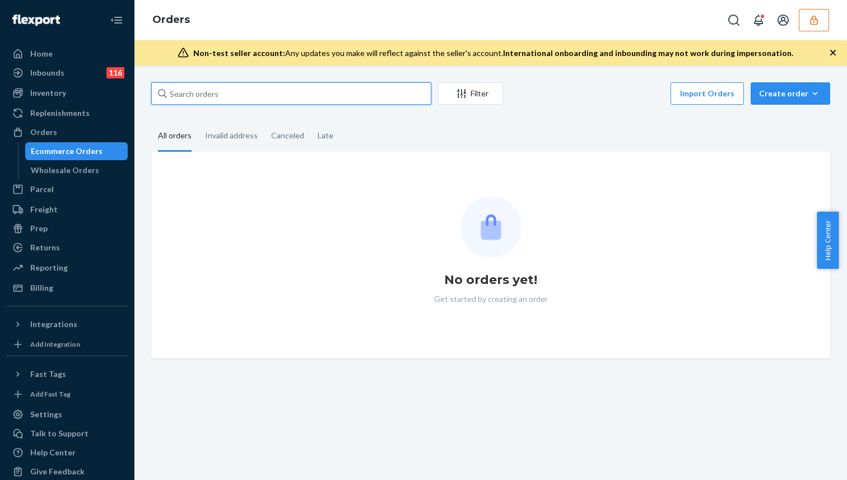
type input "1"
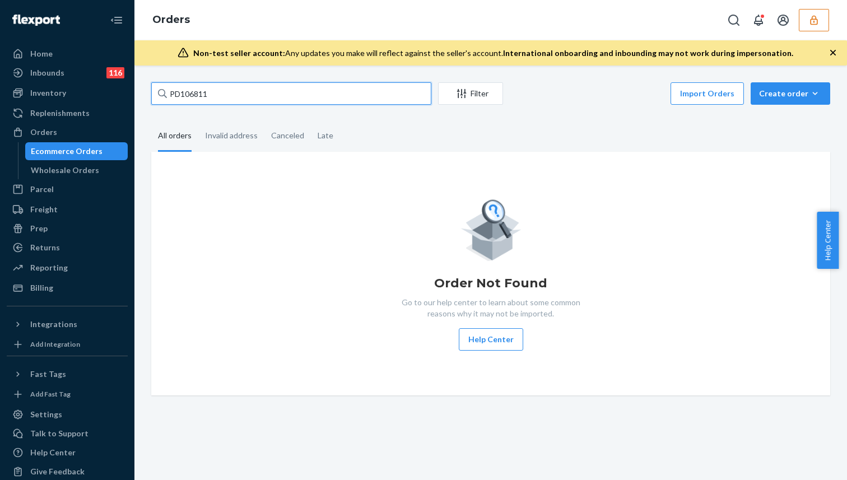
type input "PD1068115"
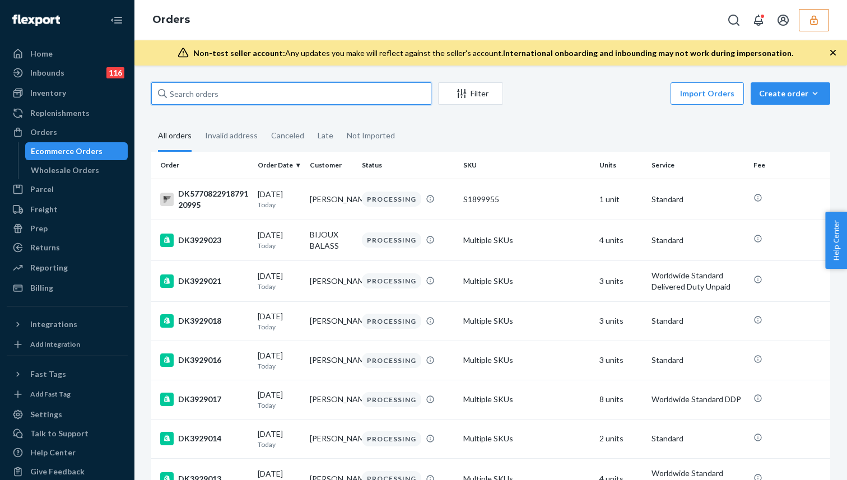
click at [348, 95] on input "text" at bounding box center [291, 93] width 280 height 22
paste input "PD1068115"
type input "PD1068115"
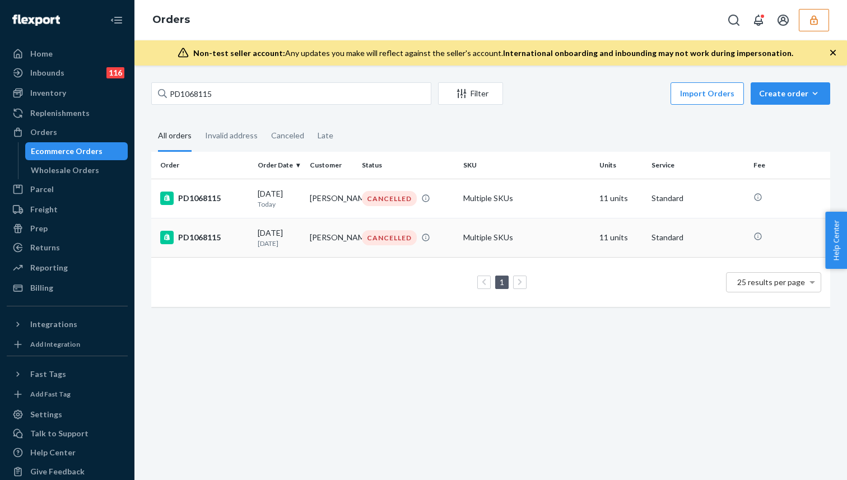
click at [317, 230] on td "Samantha Mehnert" at bounding box center [331, 237] width 52 height 39
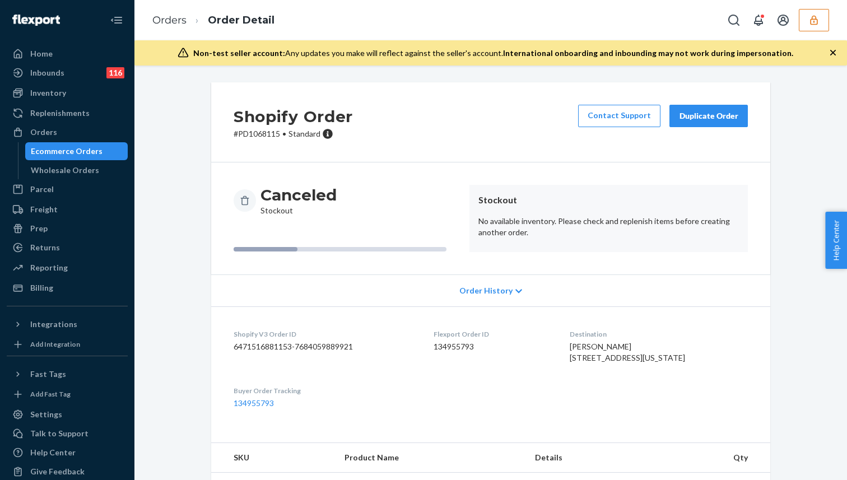
scroll to position [349, 0]
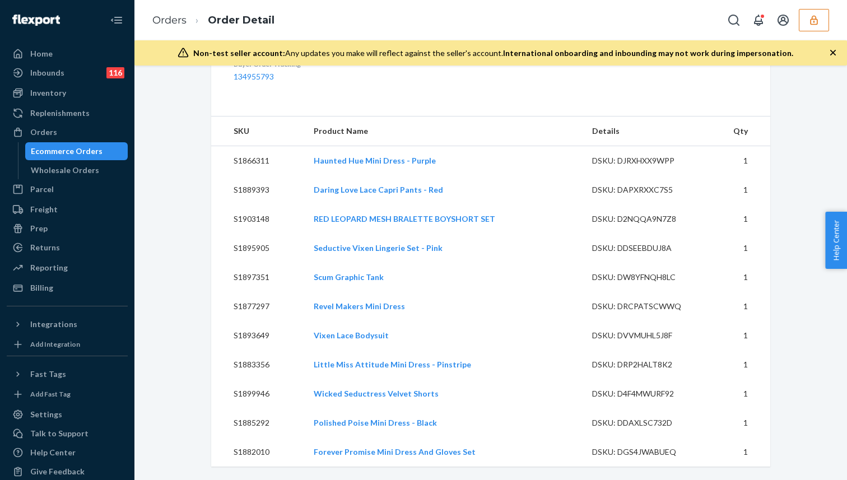
click at [634, 163] on div "DSKU: DJRXHXX9WPP" at bounding box center [644, 160] width 105 height 11
copy div "DJRXHXX9WPP"
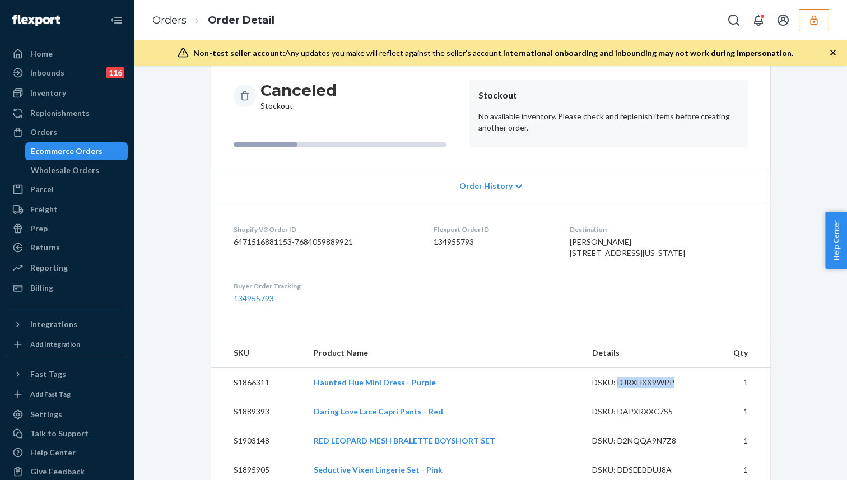
scroll to position [98, 0]
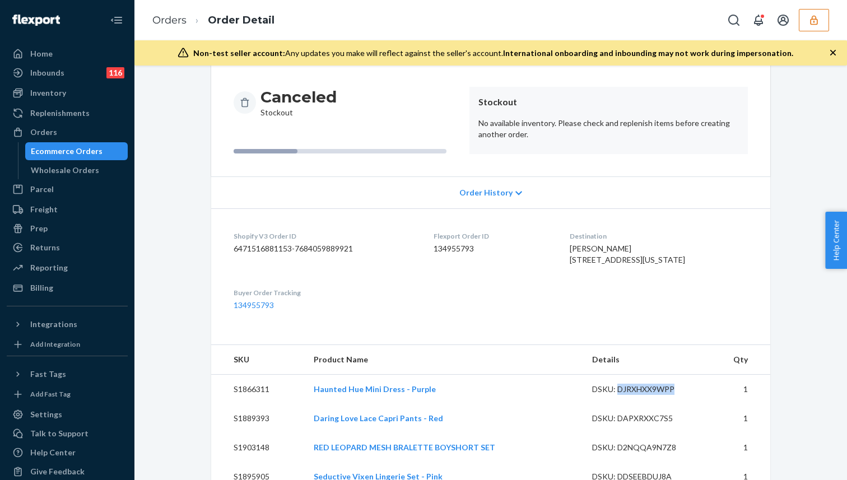
click at [459, 251] on dd "134955793" at bounding box center [493, 248] width 118 height 11
copy dd "134955793"
click at [77, 147] on div "Ecommerce Orders" at bounding box center [67, 151] width 72 height 11
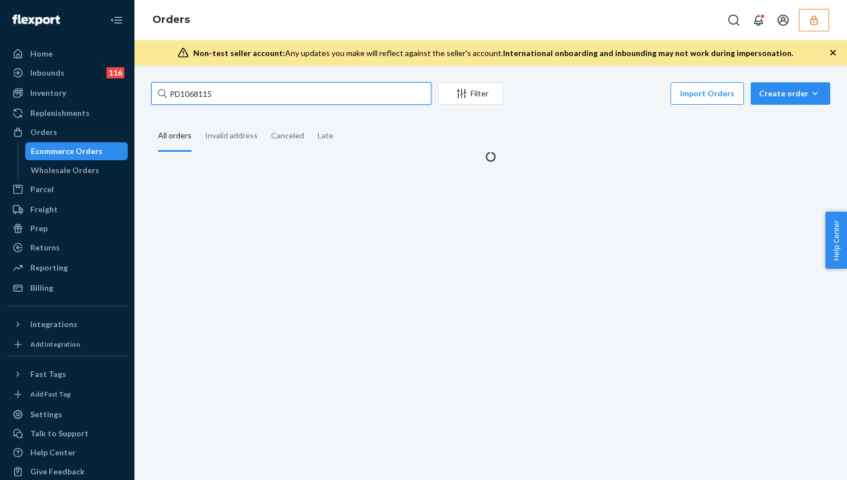
click at [227, 96] on input "PD1068115" at bounding box center [291, 93] width 280 height 22
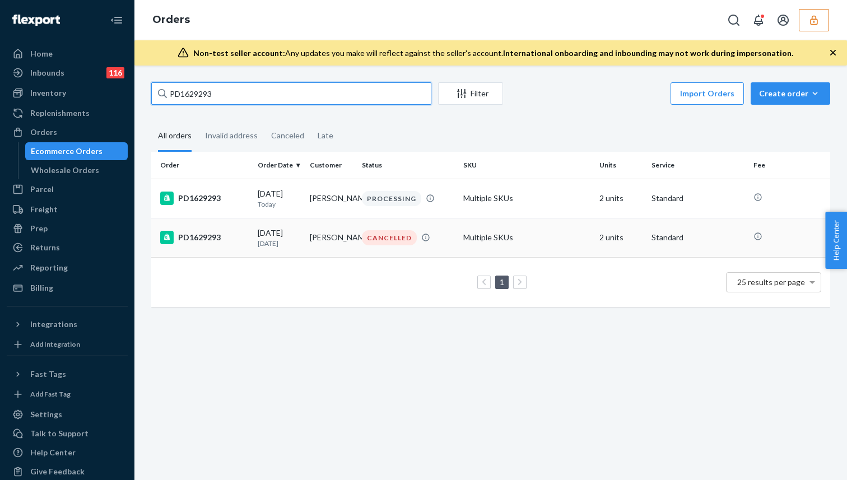
type input "PD1629293"
click at [226, 239] on div "PD1629293" at bounding box center [204, 237] width 89 height 13
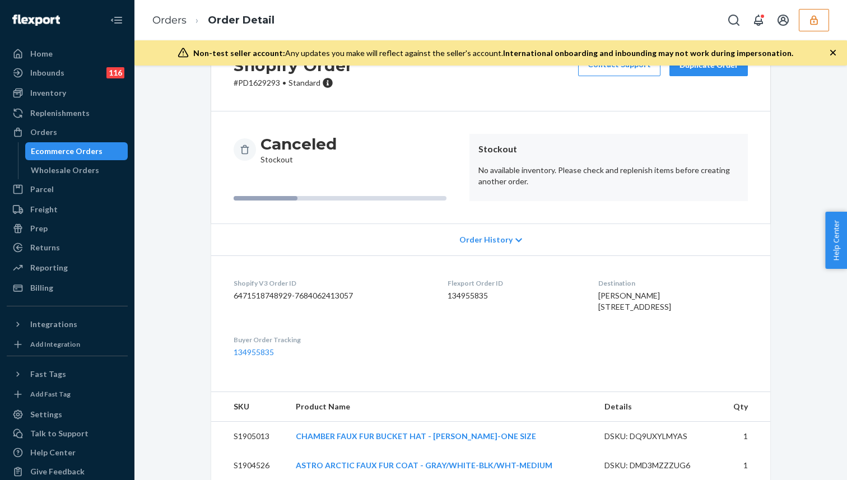
scroll to position [62, 0]
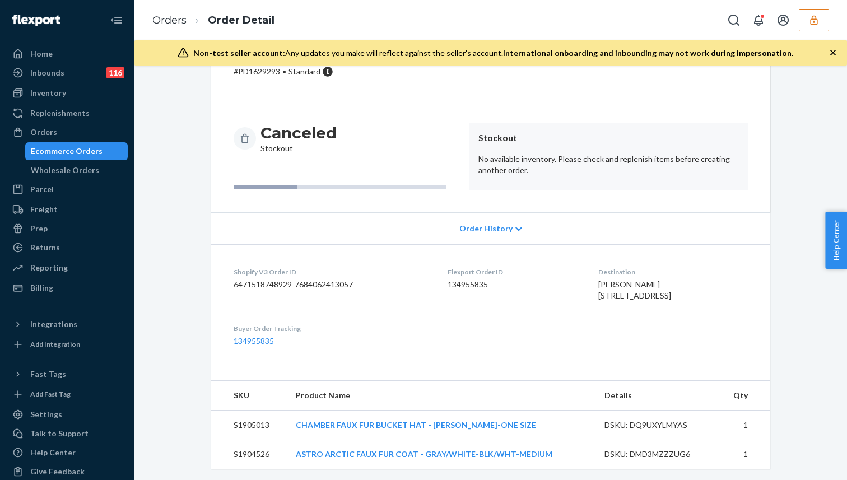
click at [472, 282] on dd "134955835" at bounding box center [514, 284] width 132 height 11
copy dd "134955835"
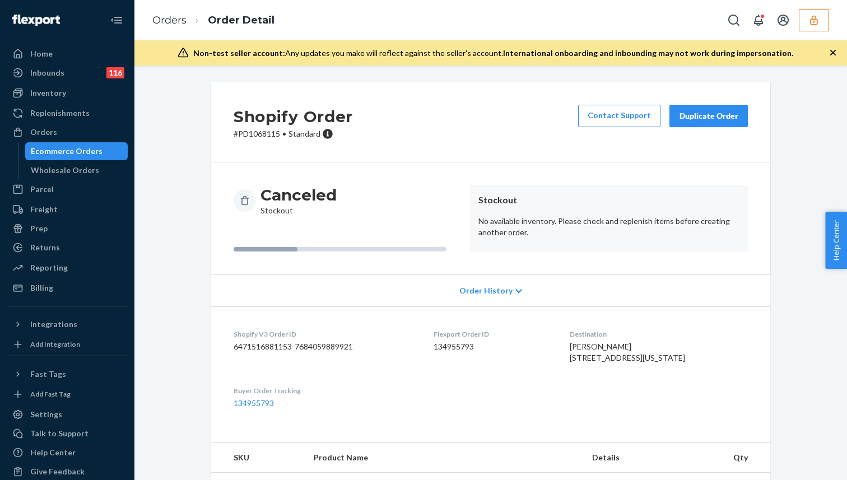
scroll to position [349, 0]
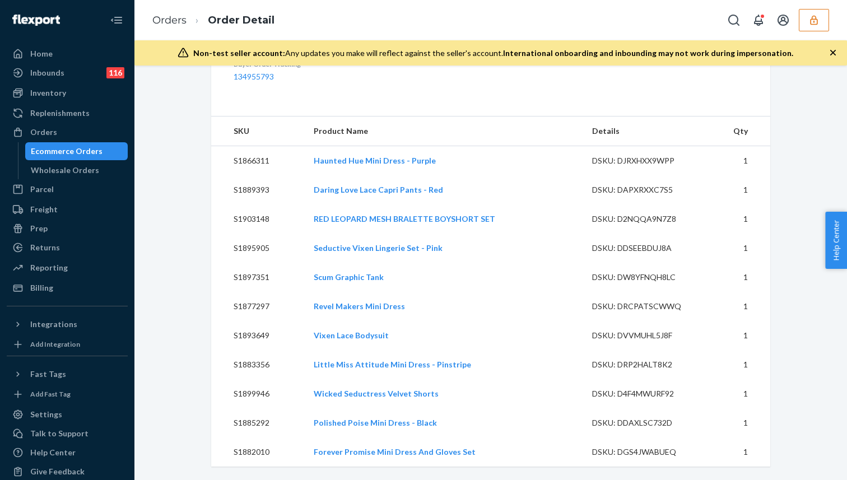
click at [94, 146] on div "Ecommerce Orders" at bounding box center [67, 151] width 72 height 11
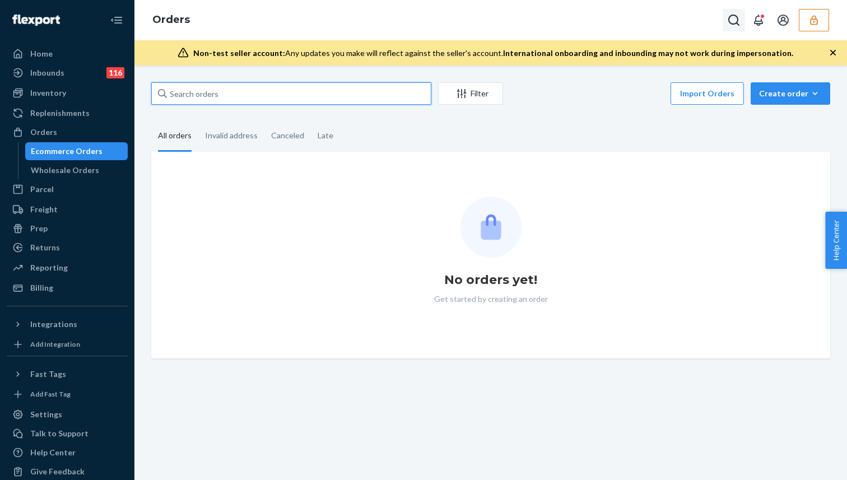
click at [218, 90] on input "text" at bounding box center [291, 93] width 280 height 22
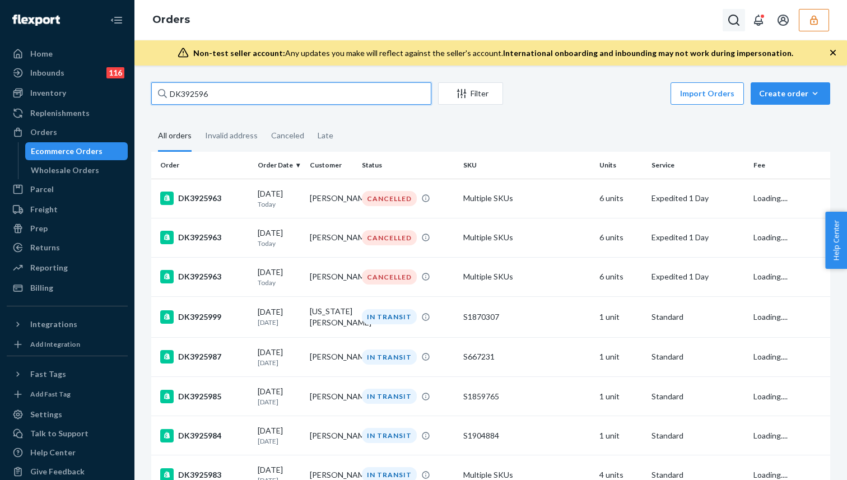
type input "DK3925963"
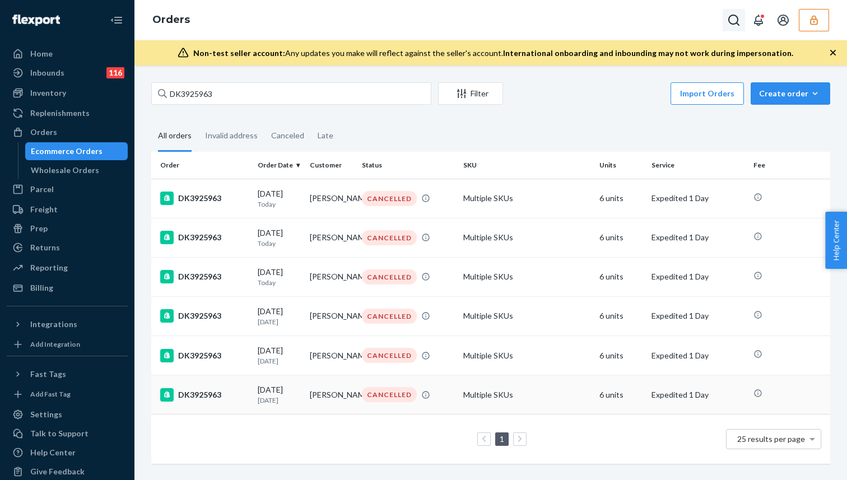
click at [233, 400] on div "DK3925963" at bounding box center [204, 394] width 89 height 13
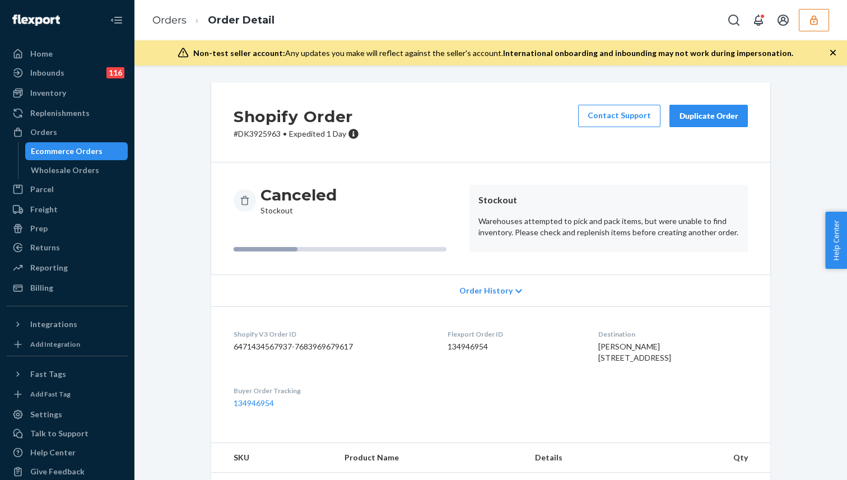
click at [455, 347] on dd "134946954" at bounding box center [514, 346] width 132 height 11
copy dd "134946954"
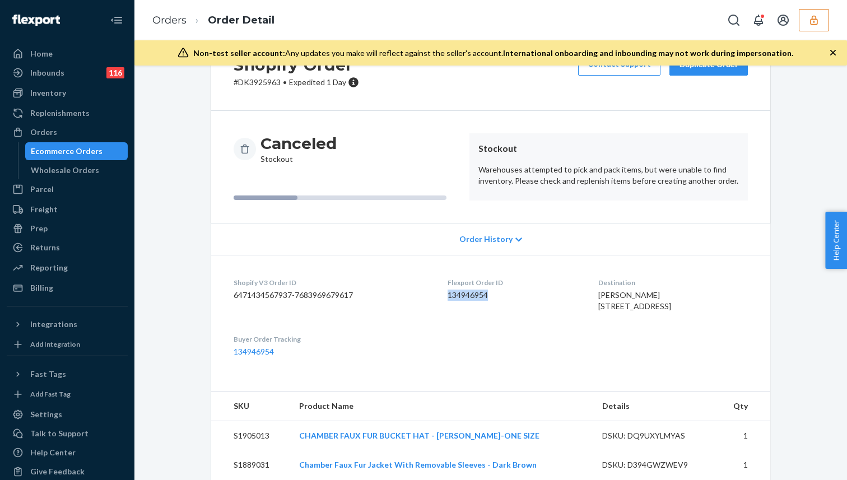
scroll to position [48, 0]
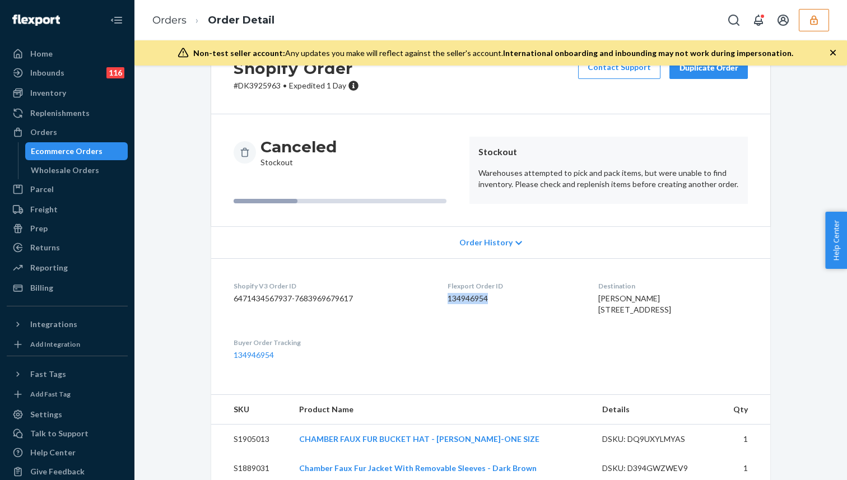
click at [468, 302] on dd "134946954" at bounding box center [514, 298] width 132 height 11
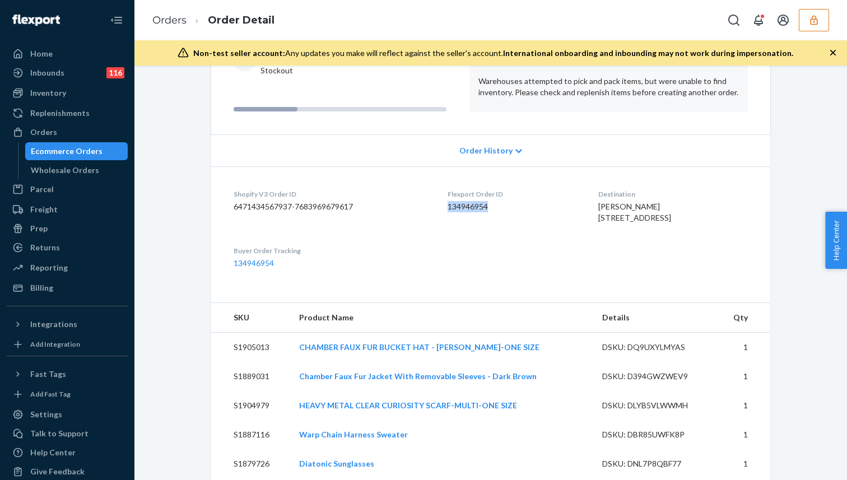
scroll to position [0, 0]
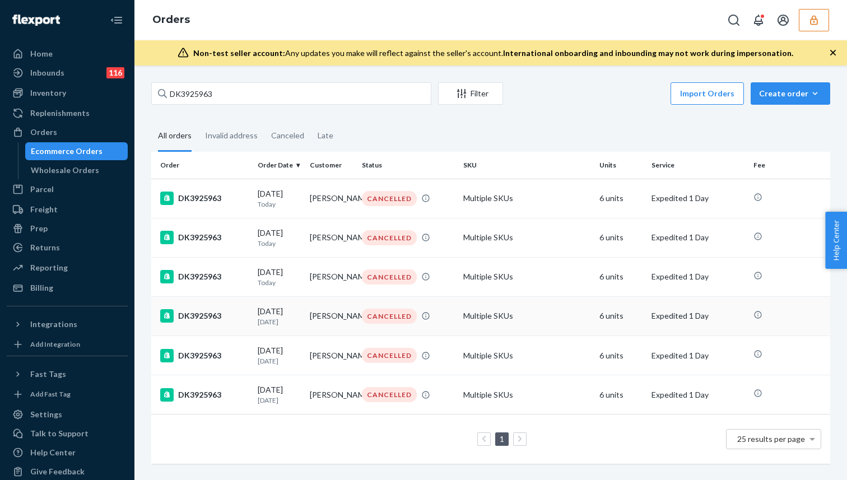
click at [278, 314] on div "[DATE] [DATE]" at bounding box center [279, 316] width 43 height 21
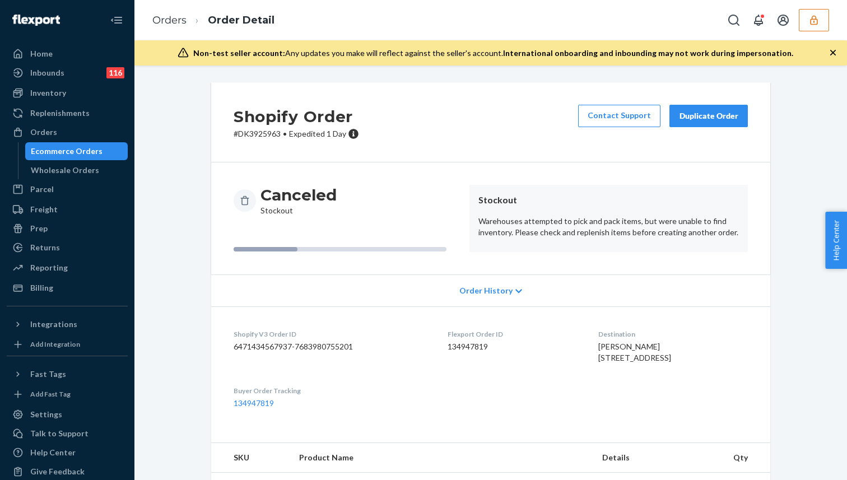
scroll to position [215, 0]
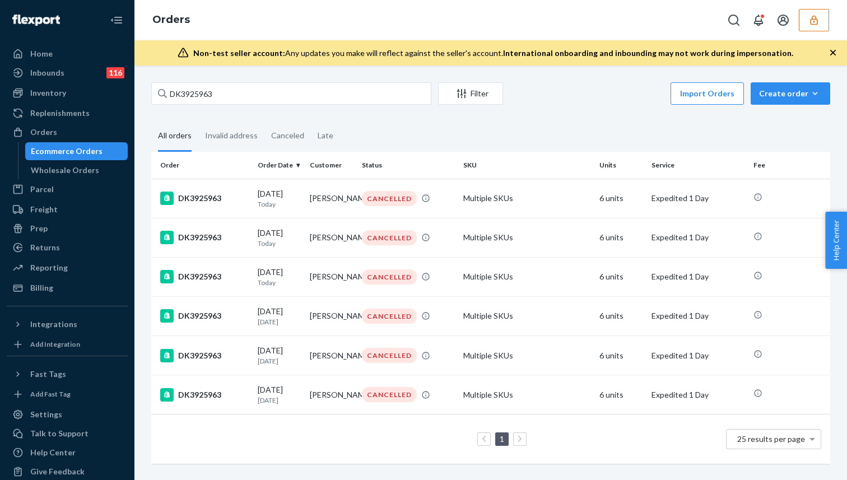
click at [519, 443] on icon at bounding box center [520, 439] width 5 height 8
click at [283, 397] on div "[DATE] [DATE]" at bounding box center [279, 394] width 43 height 21
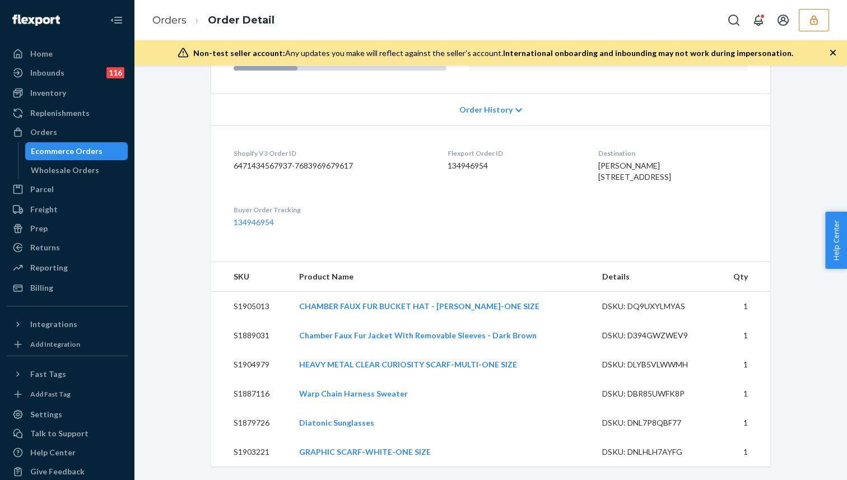
scroll to position [215, 0]
click at [655, 333] on div "DSKU: D394GWZWEV9" at bounding box center [654, 335] width 105 height 11
copy div "D394GWZWEV9"
click at [646, 362] on div "DSKU: DLYB5VLWWMH" at bounding box center [654, 364] width 105 height 11
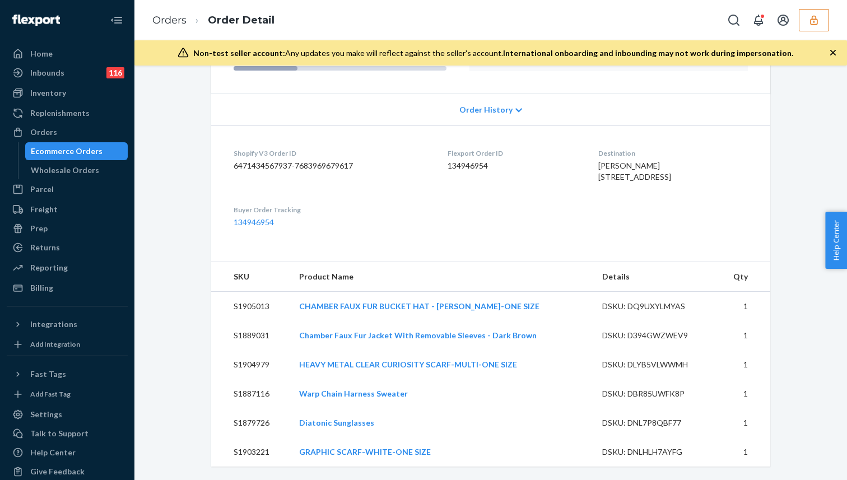
click at [646, 362] on div "DSKU: DLYB5VLWWMH" at bounding box center [654, 364] width 105 height 11
copy div "DLYB5VLWWMH"
click at [662, 395] on div "DSKU: DBR85UWFK8P" at bounding box center [654, 393] width 105 height 11
click at [651, 390] on div "DSKU: DBR85UWFK8P" at bounding box center [654, 393] width 105 height 11
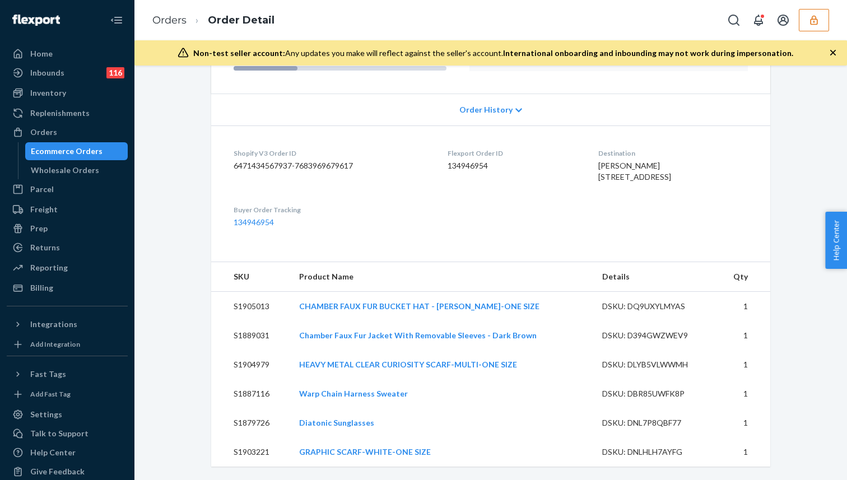
click at [651, 390] on div "DSKU: DBR85UWFK8P" at bounding box center [654, 393] width 105 height 11
copy div "DBR85UWFK8P"
click at [657, 420] on div "DSKU: DNL7P8QBF77" at bounding box center [654, 422] width 105 height 11
copy div "DNL7P8QBF77"
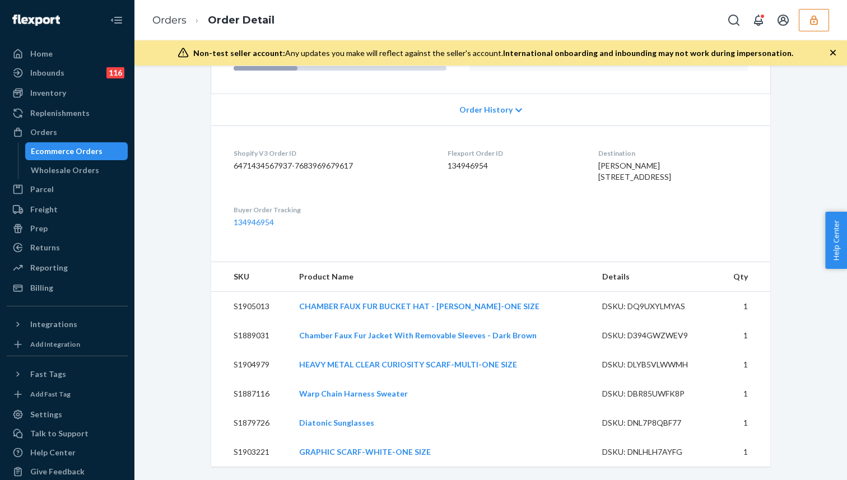
click at [657, 448] on div "DSKU: DNLHLH7AYFG" at bounding box center [654, 451] width 105 height 11
copy div "DNLHLH7AYFG"
click at [87, 146] on div "Ecommerce Orders" at bounding box center [67, 151] width 72 height 11
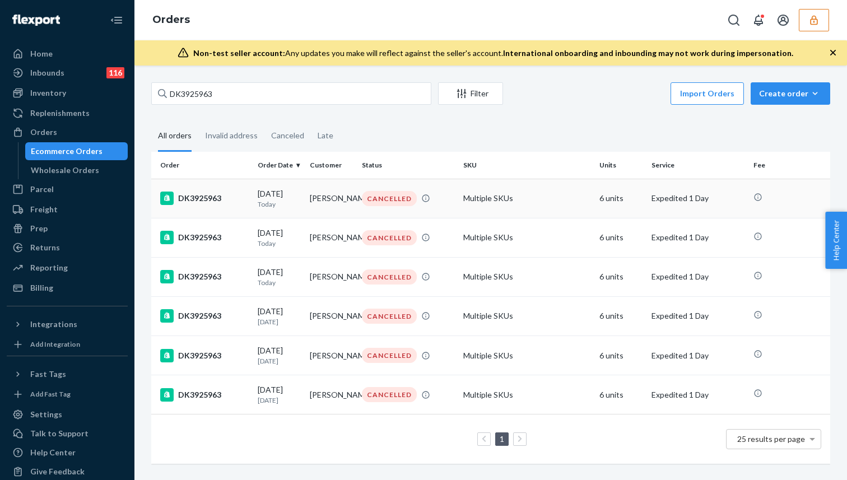
scroll to position [4, 0]
click at [334, 196] on td "[PERSON_NAME]" at bounding box center [331, 198] width 52 height 39
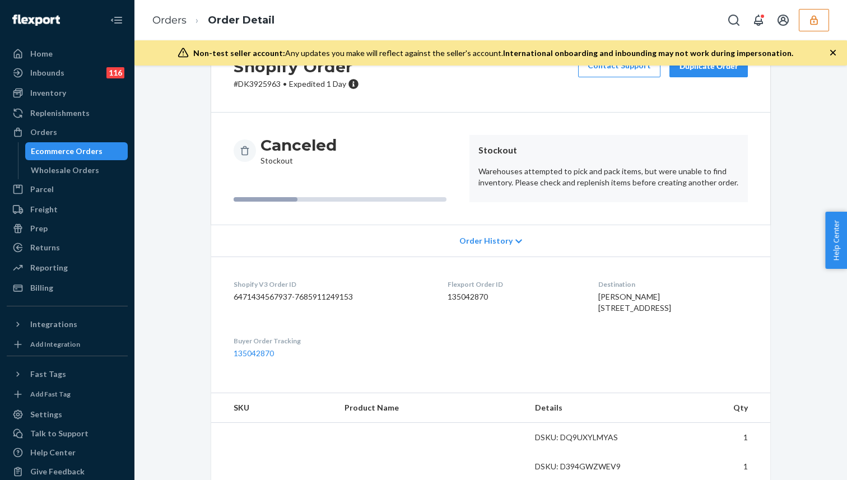
scroll to position [60, 0]
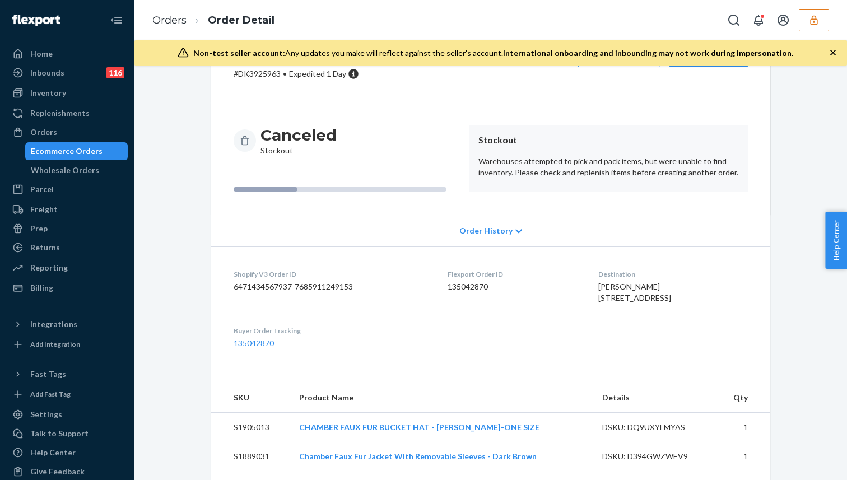
click at [574, 165] on p "Warehouses attempted to pick and pack items, but were unable to find inventory.…" at bounding box center [608, 167] width 260 height 22
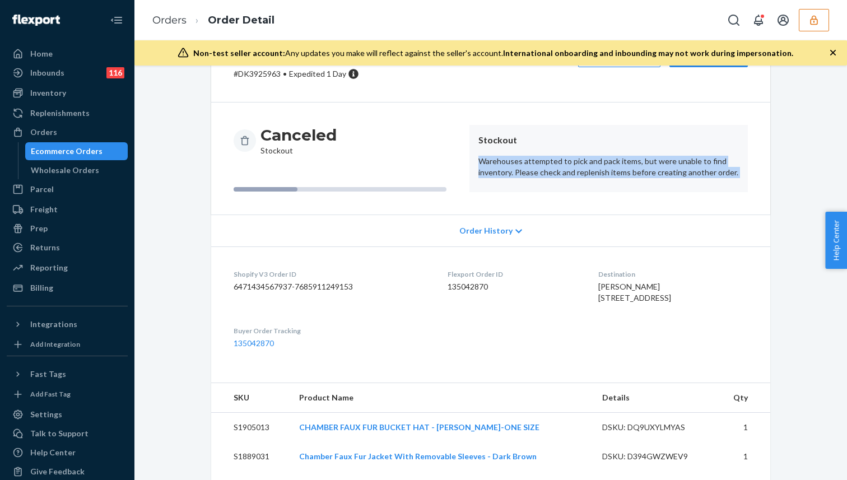
click at [595, 166] on p "Warehouses attempted to pick and pack items, but were unable to find inventory.…" at bounding box center [608, 167] width 260 height 22
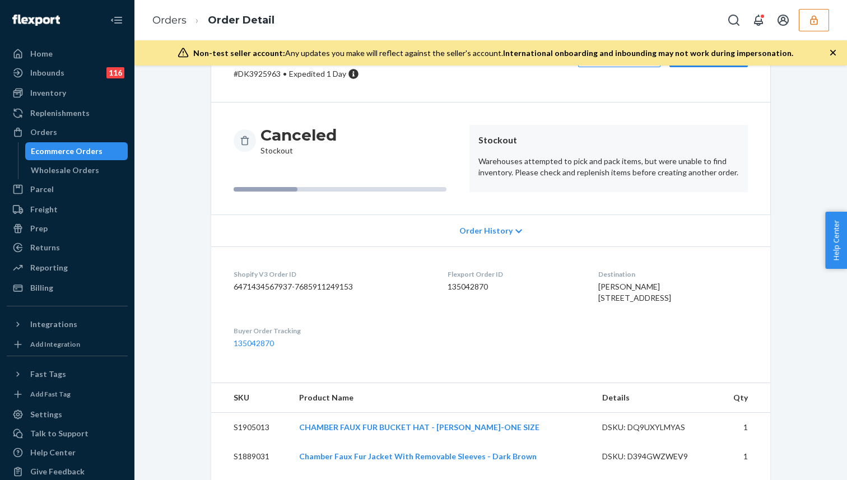
click at [595, 166] on p "Warehouses attempted to pick and pack items, but were unable to find inventory.…" at bounding box center [608, 167] width 260 height 22
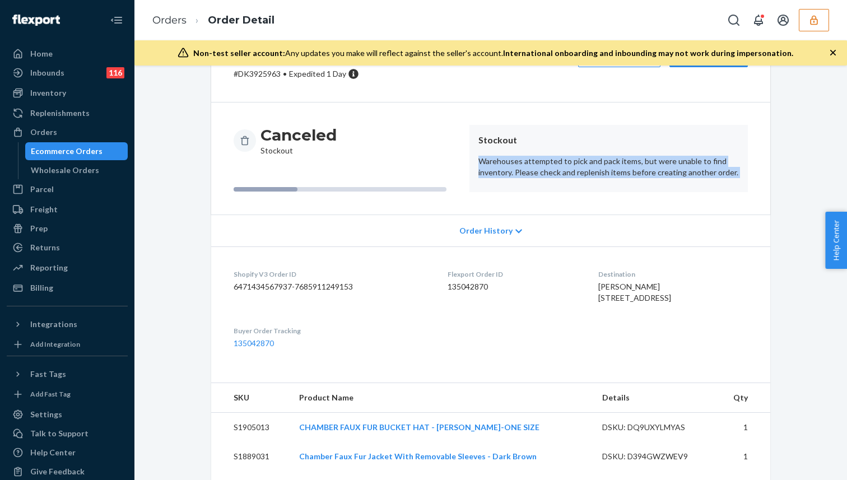
click at [613, 165] on p "Warehouses attempted to pick and pack items, but were unable to find inventory.…" at bounding box center [608, 167] width 260 height 22
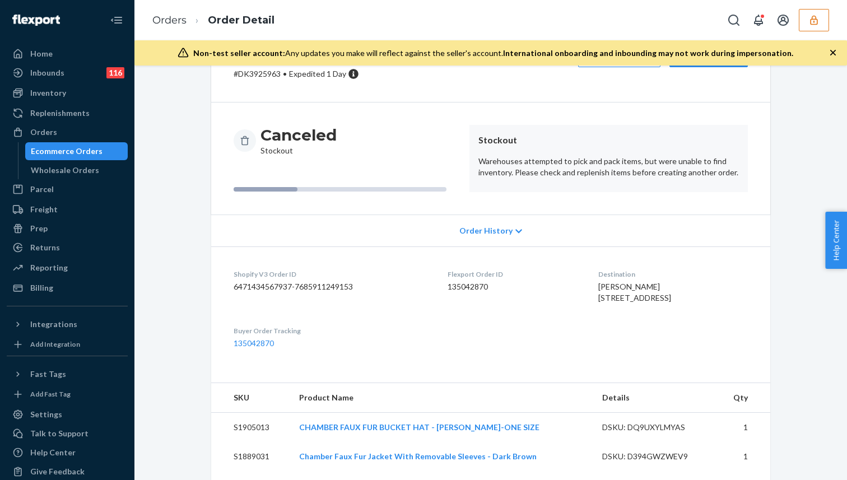
click at [613, 165] on p "Warehouses attempted to pick and pack items, but were unable to find inventory.…" at bounding box center [608, 167] width 260 height 22
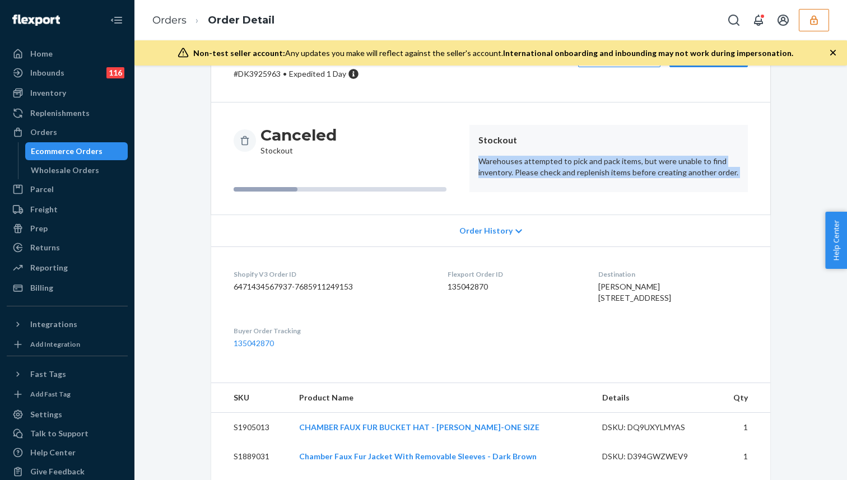
click at [591, 163] on p "Warehouses attempted to pick and pack items, but were unable to find inventory.…" at bounding box center [608, 167] width 260 height 22
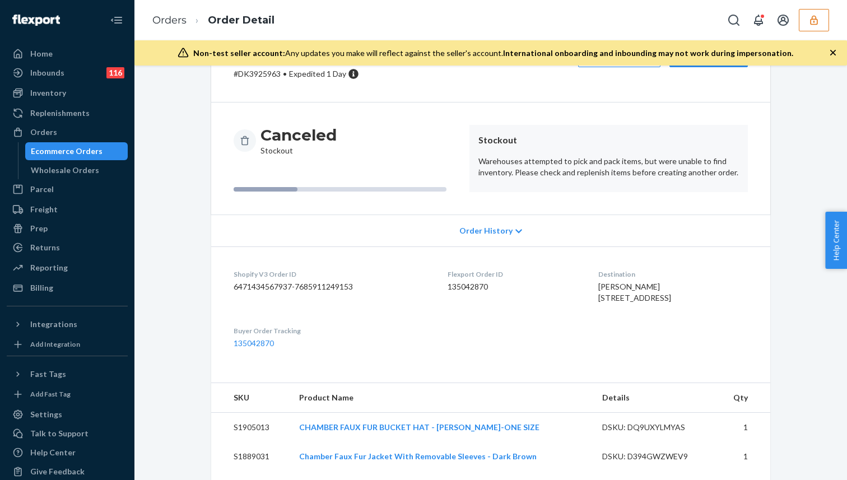
click at [591, 163] on p "Warehouses attempted to pick and pack items, but were unable to find inventory.…" at bounding box center [608, 167] width 260 height 22
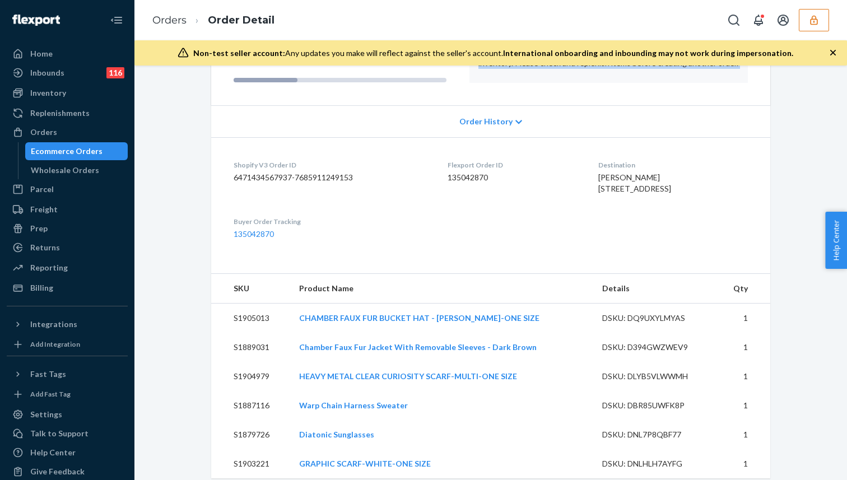
scroll to position [167, 0]
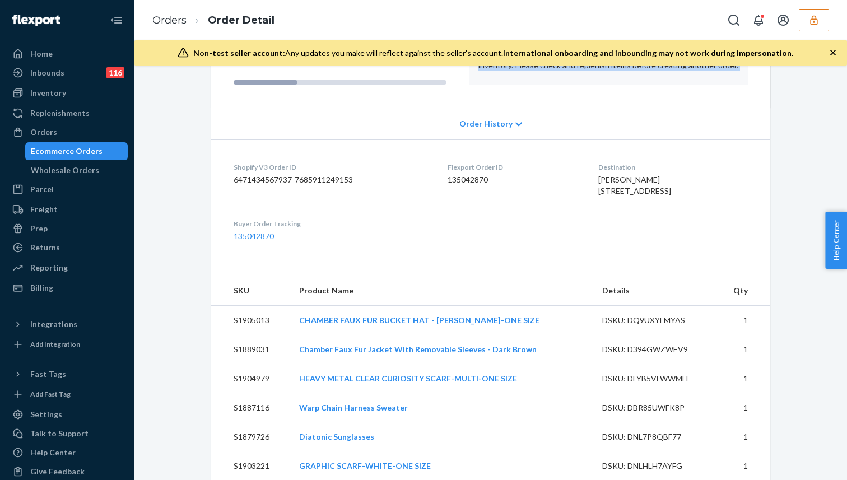
click at [460, 176] on dd "135042870" at bounding box center [514, 179] width 132 height 11
copy dd "135042870"
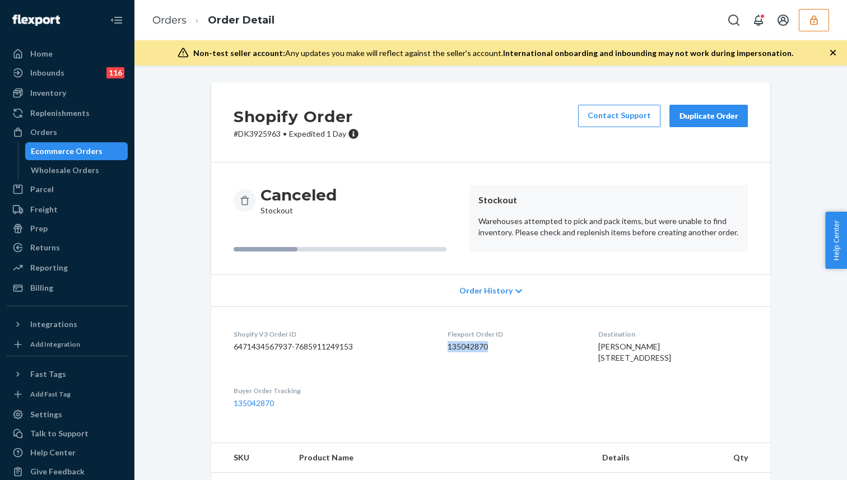
click at [88, 150] on div "Ecommerce Orders" at bounding box center [67, 151] width 72 height 11
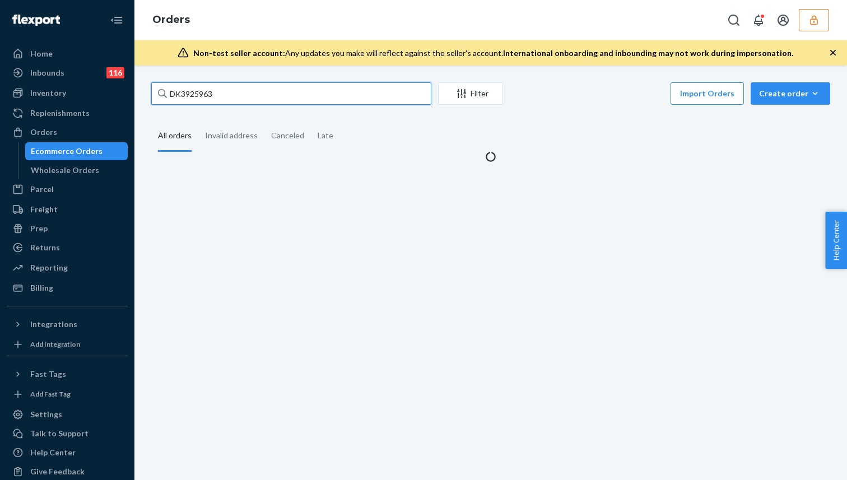
click at [245, 96] on input "DK3925963" at bounding box center [291, 93] width 280 height 22
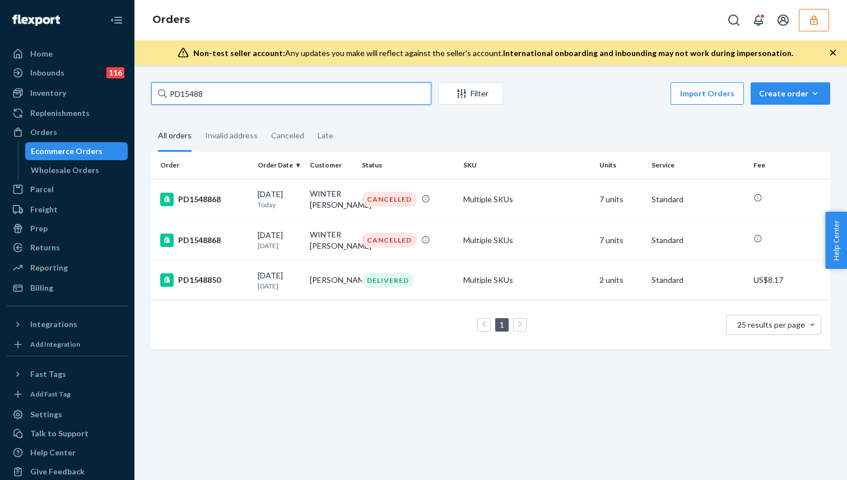
type input "PD15488"
click at [235, 244] on td "PD1548868" at bounding box center [202, 240] width 102 height 41
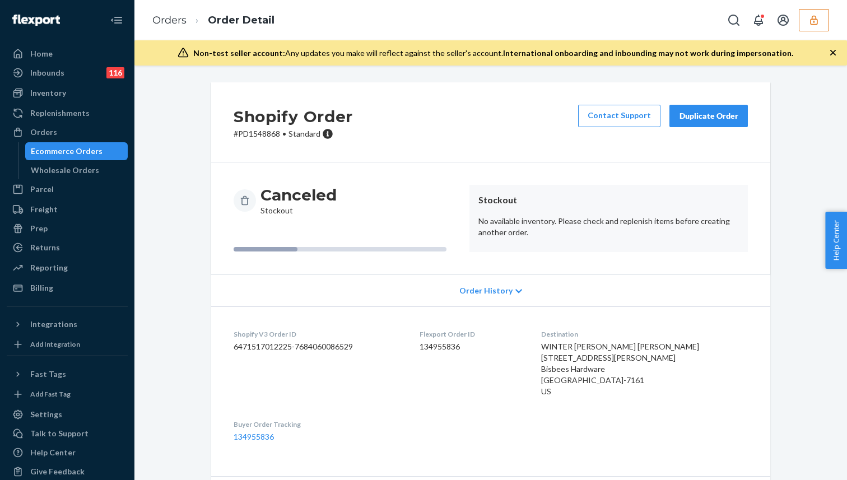
scroll to position [28, 0]
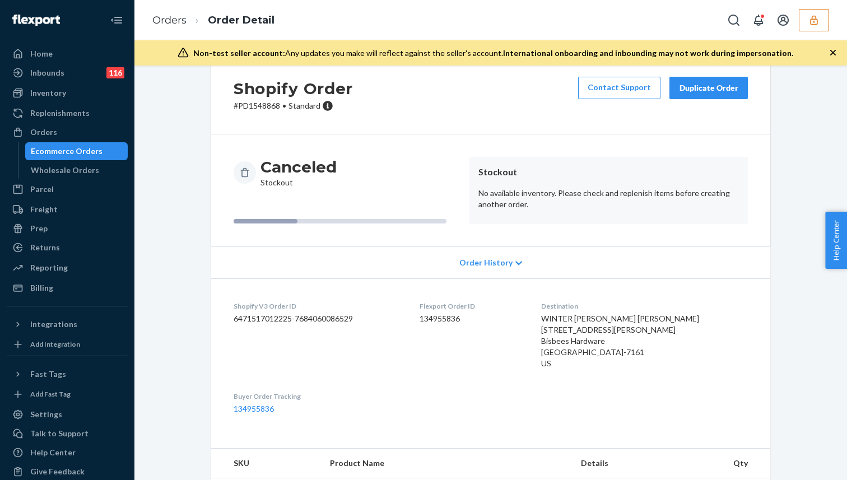
click at [457, 317] on dd "134955836" at bounding box center [472, 318] width 104 height 11
copy dd "134955836"
click at [463, 323] on dd "134955836" at bounding box center [472, 318] width 104 height 11
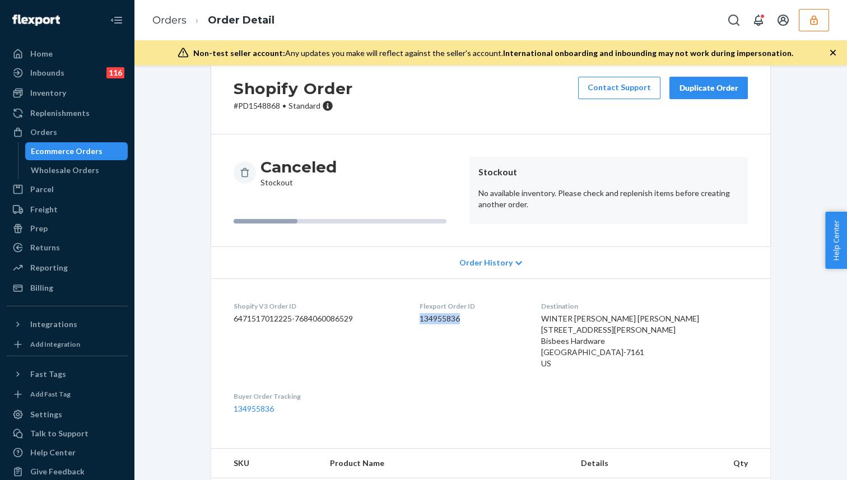
scroll to position [0, 0]
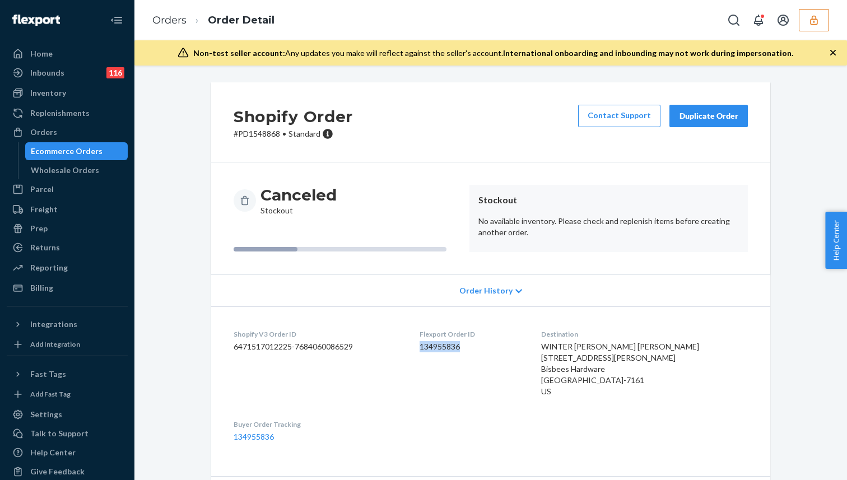
click at [74, 151] on div "Ecommerce Orders" at bounding box center [67, 151] width 72 height 11
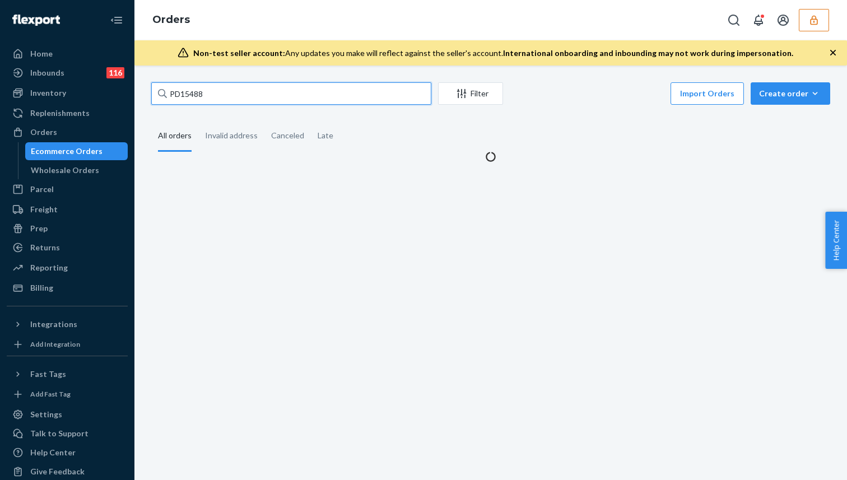
click at [238, 94] on input "PD15488" at bounding box center [291, 93] width 280 height 22
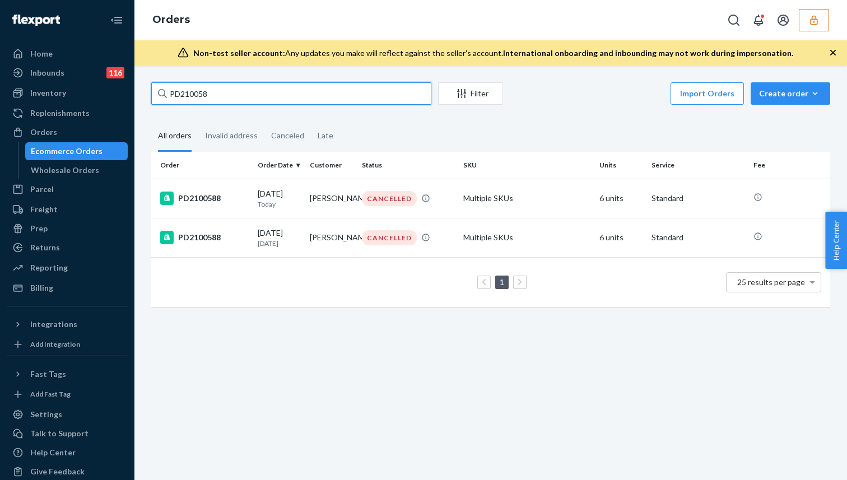
type input "PD2100588"
click at [228, 198] on div "PD2100588" at bounding box center [204, 198] width 89 height 13
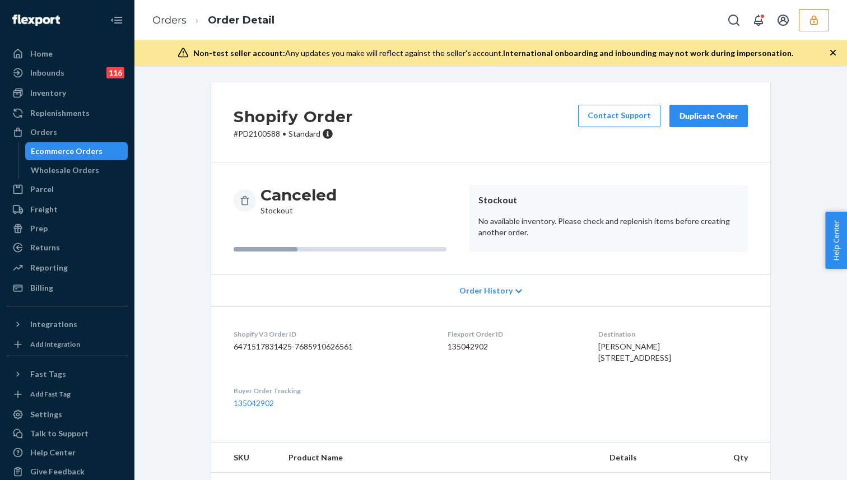
click at [250, 135] on p "# PD2100588 • Standard" at bounding box center [293, 133] width 119 height 11
click at [455, 344] on dd "135042902" at bounding box center [514, 346] width 132 height 11
copy dd "135042902"
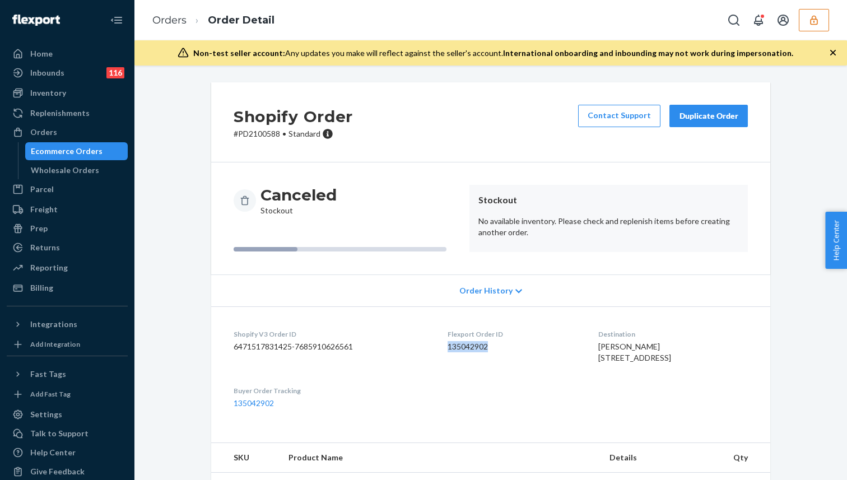
copy dd "135042902"
click at [101, 149] on div "Ecommerce Orders" at bounding box center [76, 151] width 101 height 16
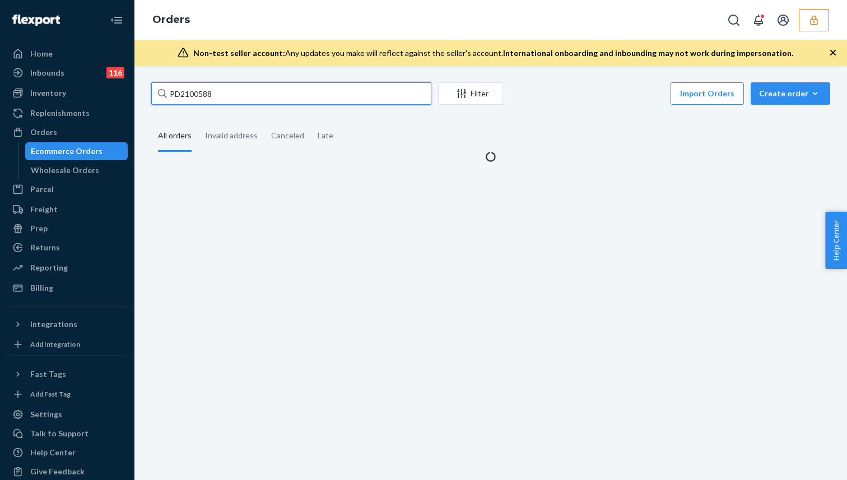
click at [260, 96] on input "PD2100588" at bounding box center [291, 93] width 280 height 22
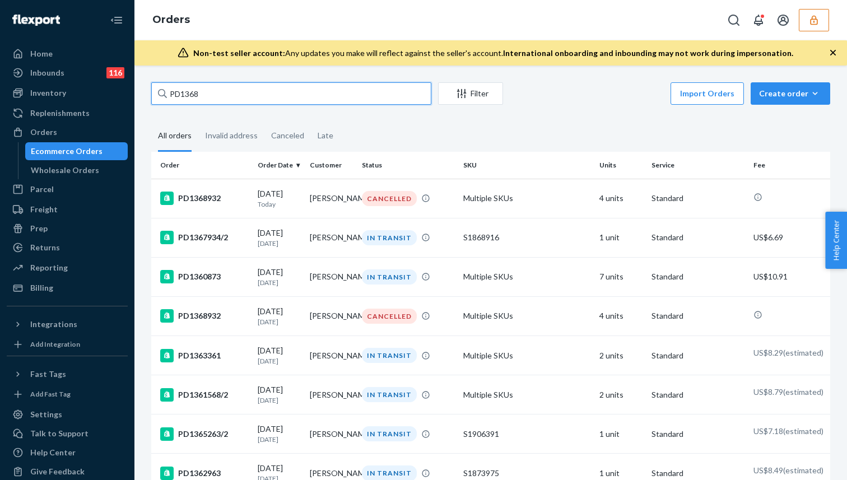
type input "PD13689"
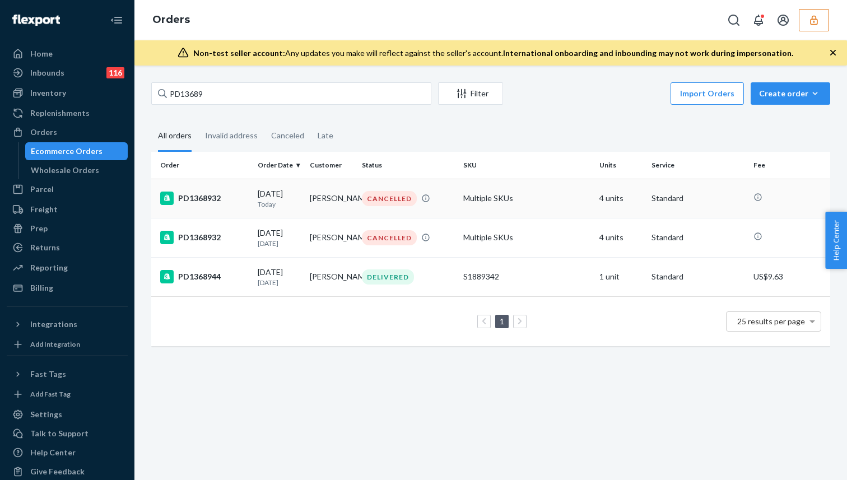
click at [236, 201] on div "PD1368932" at bounding box center [204, 198] width 89 height 13
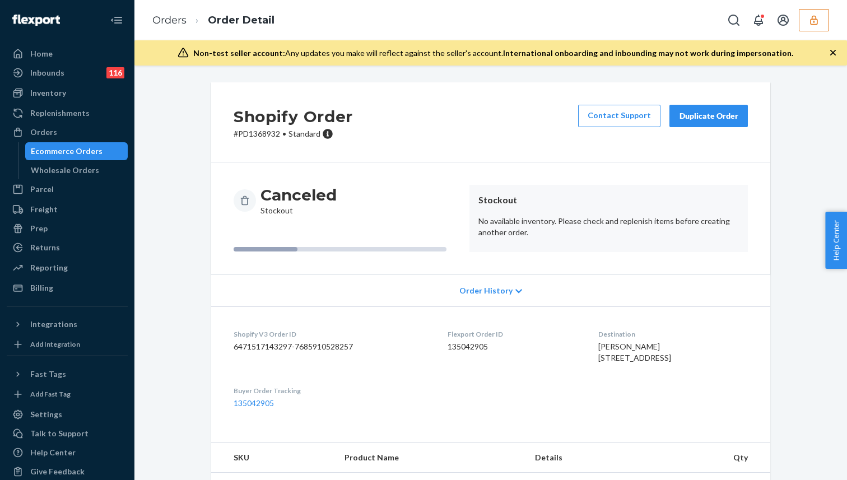
scroll to position [54, 0]
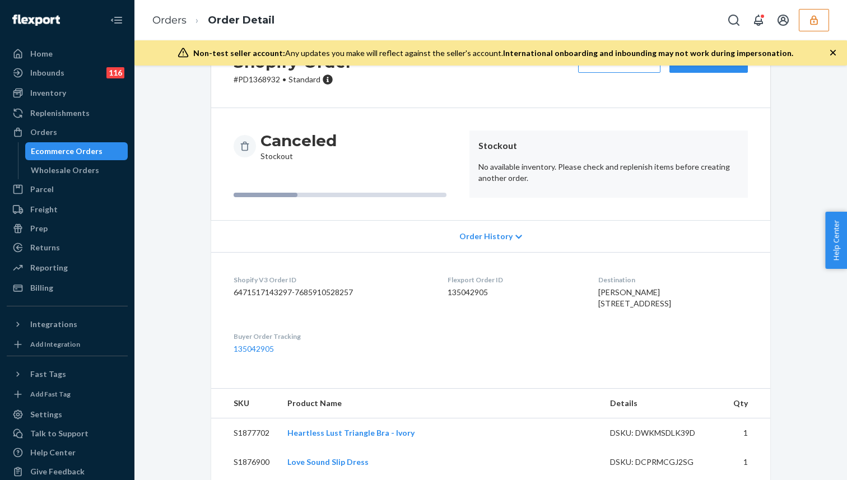
click at [450, 287] on dd "135042905" at bounding box center [514, 292] width 132 height 11
